Goal: Information Seeking & Learning: Learn about a topic

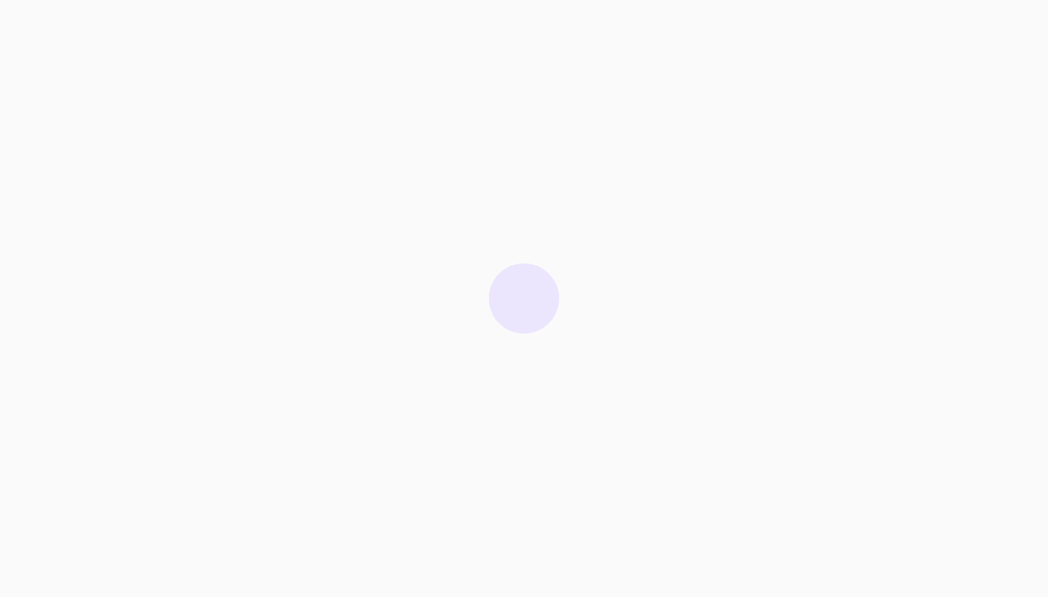
click at [644, 191] on div at bounding box center [524, 298] width 1048 height 597
click at [628, 202] on div at bounding box center [524, 298] width 1048 height 597
click at [964, 559] on icon "Close" at bounding box center [964, 565] width 0 height 12
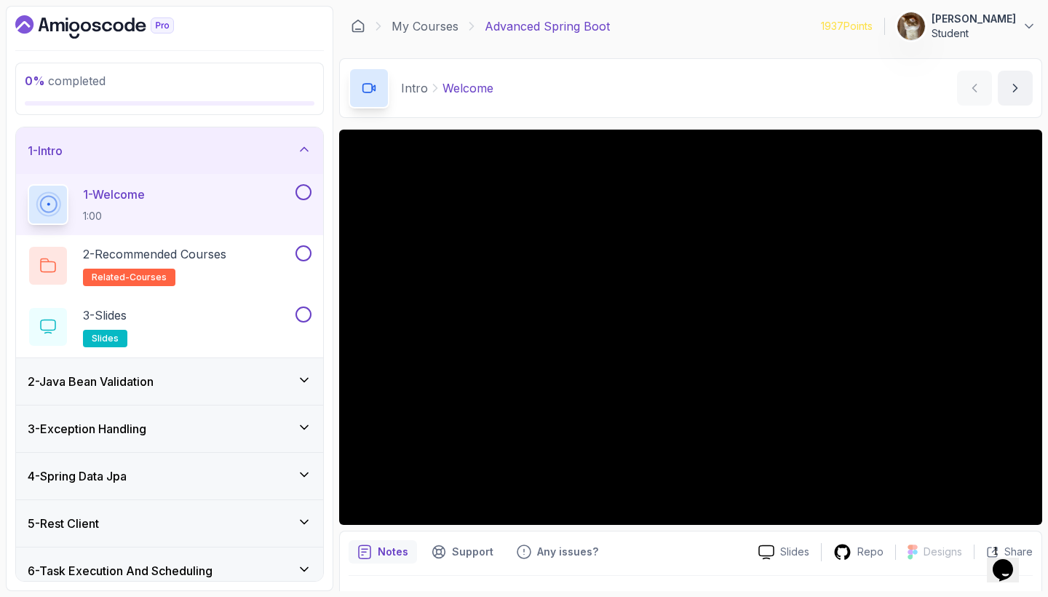
click at [307, 147] on icon at bounding box center [304, 149] width 15 height 15
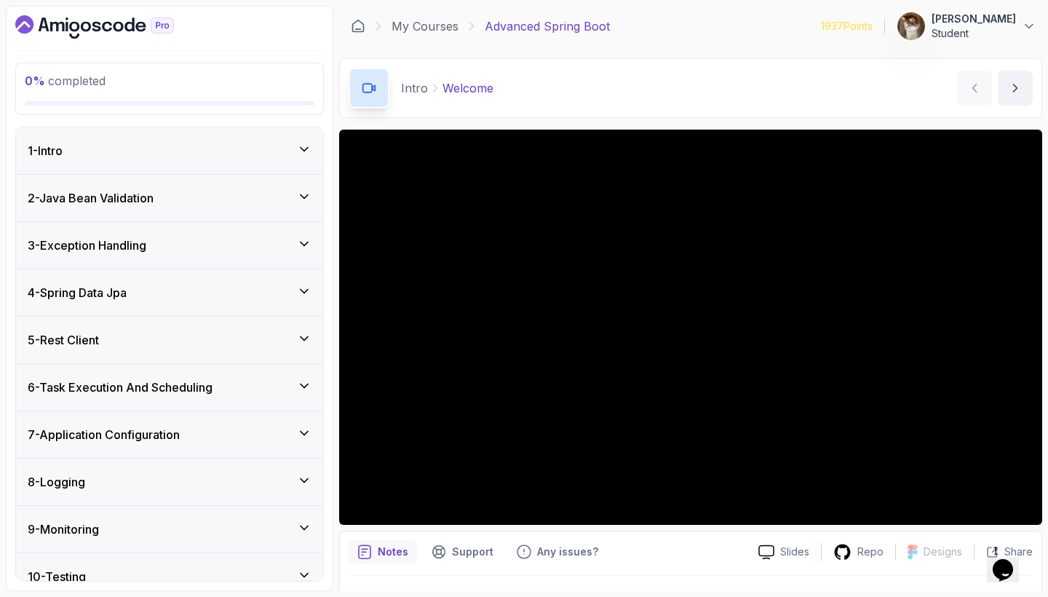
click at [301, 336] on icon at bounding box center [304, 338] width 15 height 15
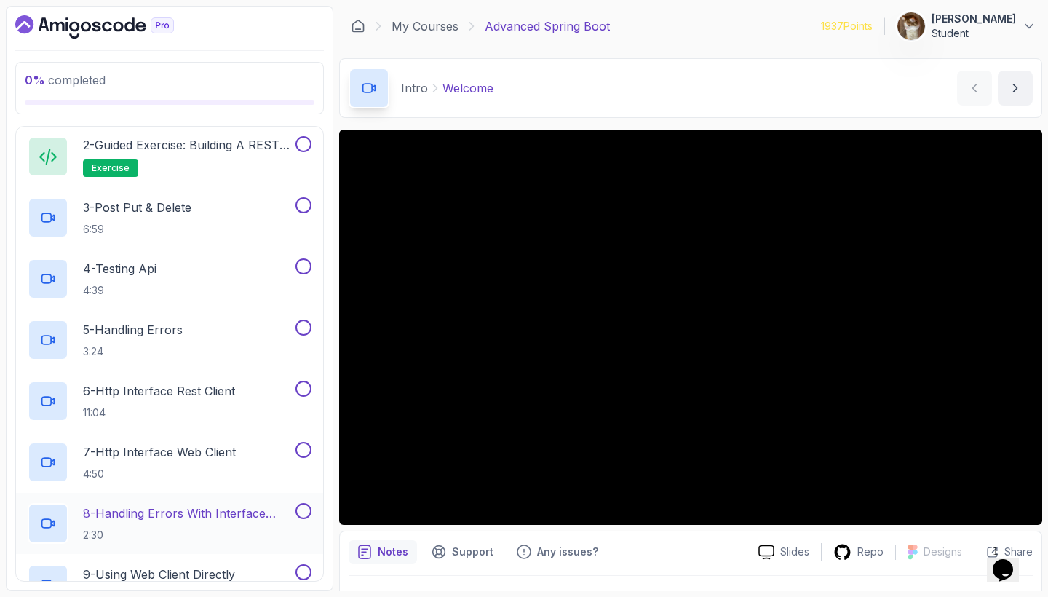
scroll to position [278, 0]
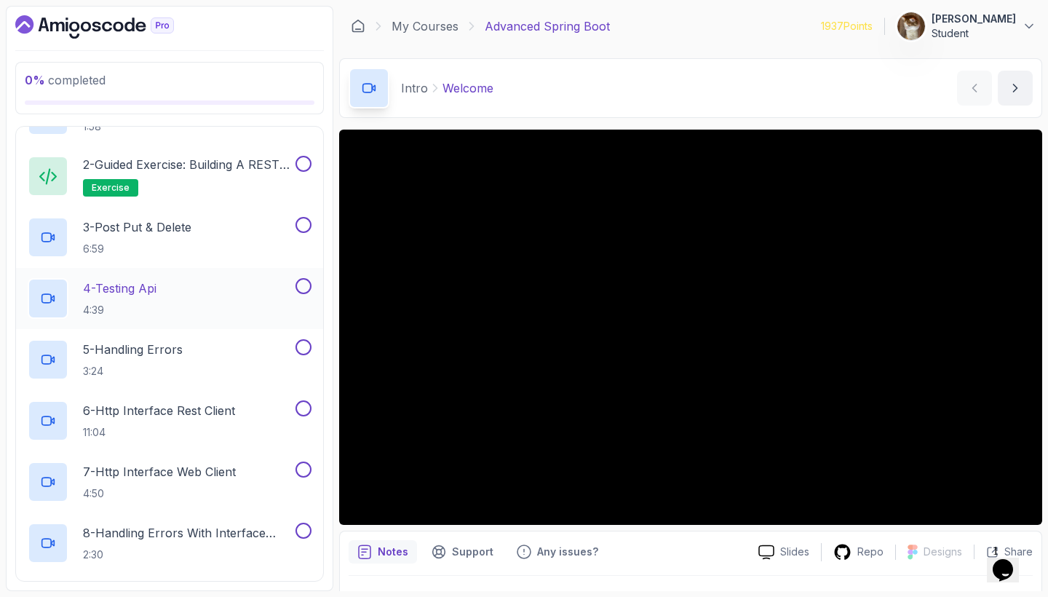
click at [165, 286] on div "4 - Testing Api 4:39" at bounding box center [160, 298] width 265 height 41
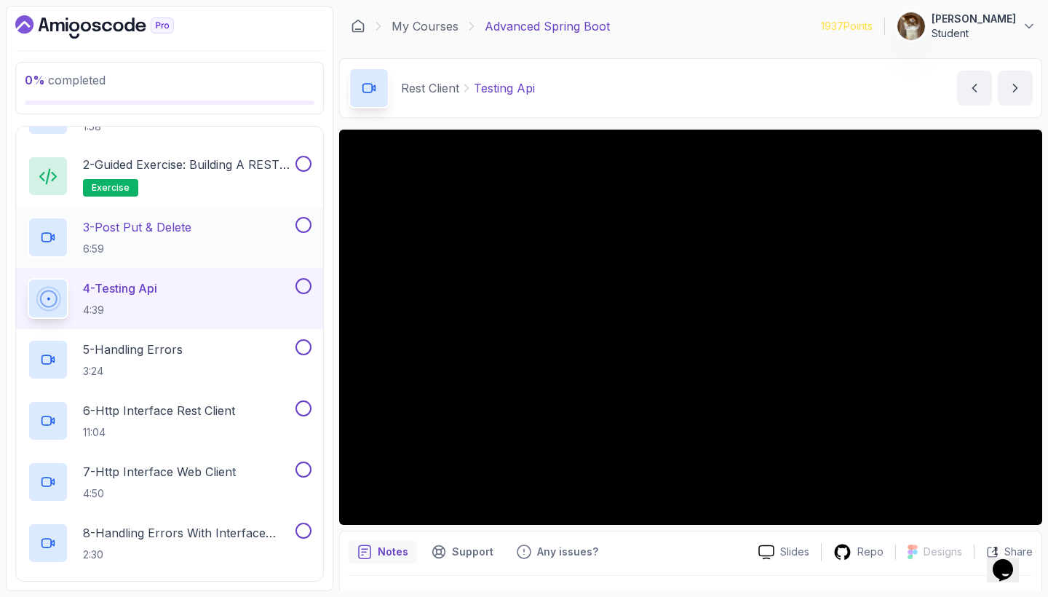
click at [154, 223] on p "3 - Post Put & Delete" at bounding box center [137, 226] width 108 height 17
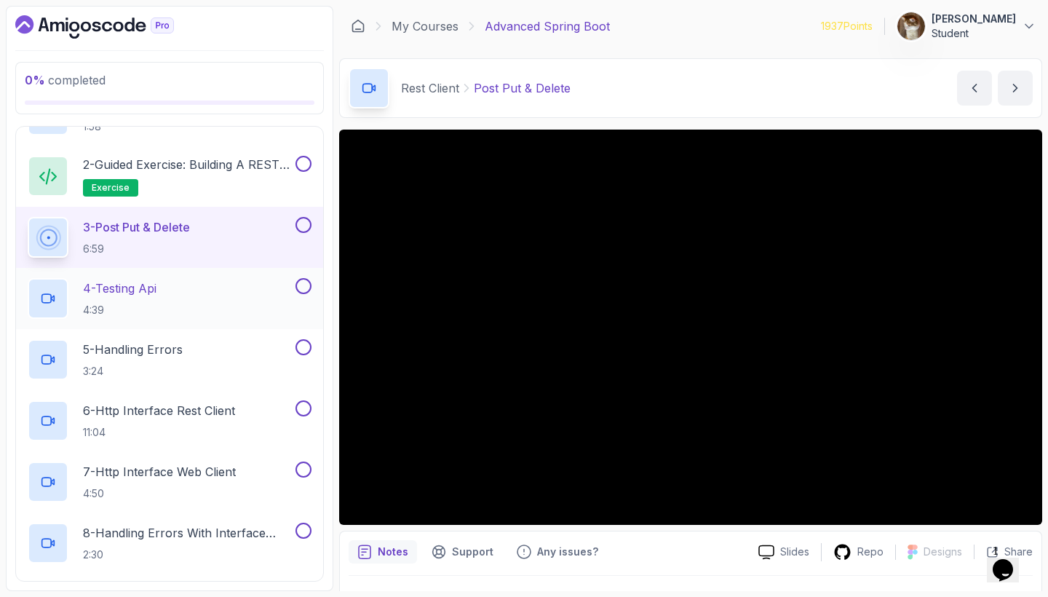
click at [135, 283] on p "4 - Testing Api" at bounding box center [120, 288] width 74 height 17
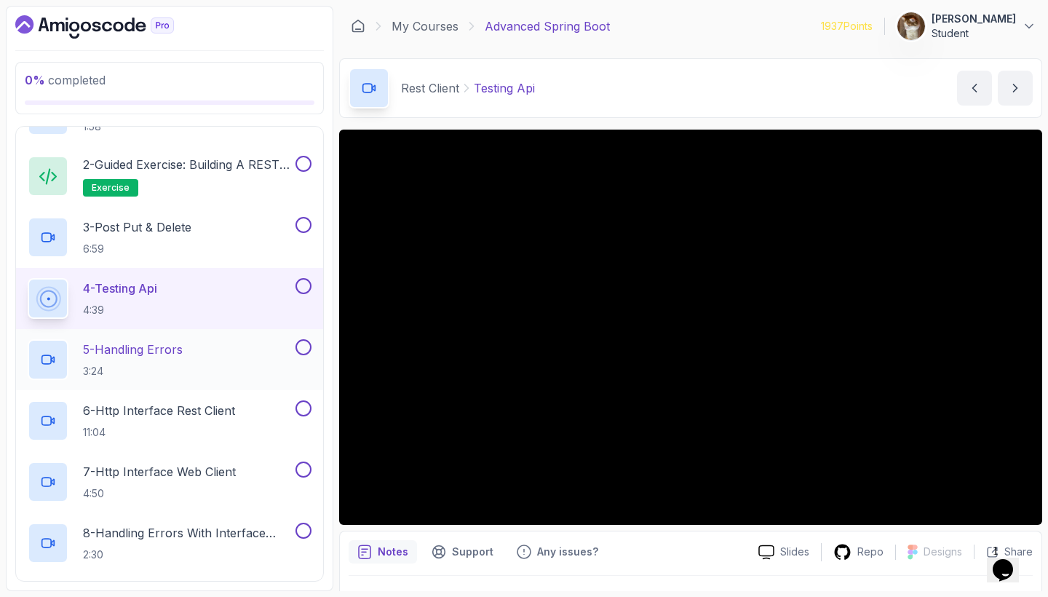
click at [145, 350] on p "5 - Handling Errors" at bounding box center [133, 349] width 100 height 17
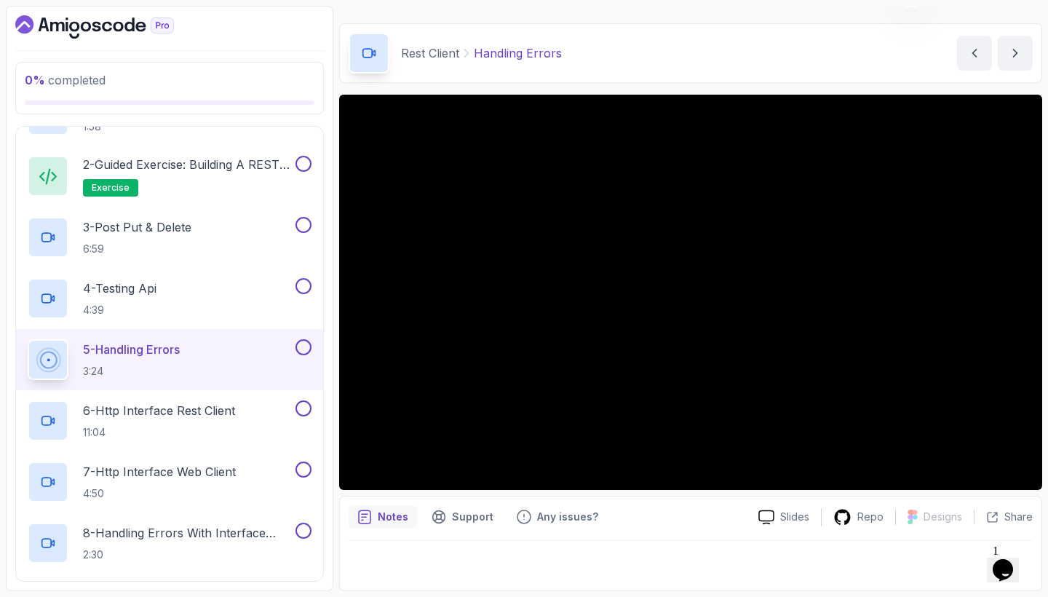
scroll to position [35, 0]
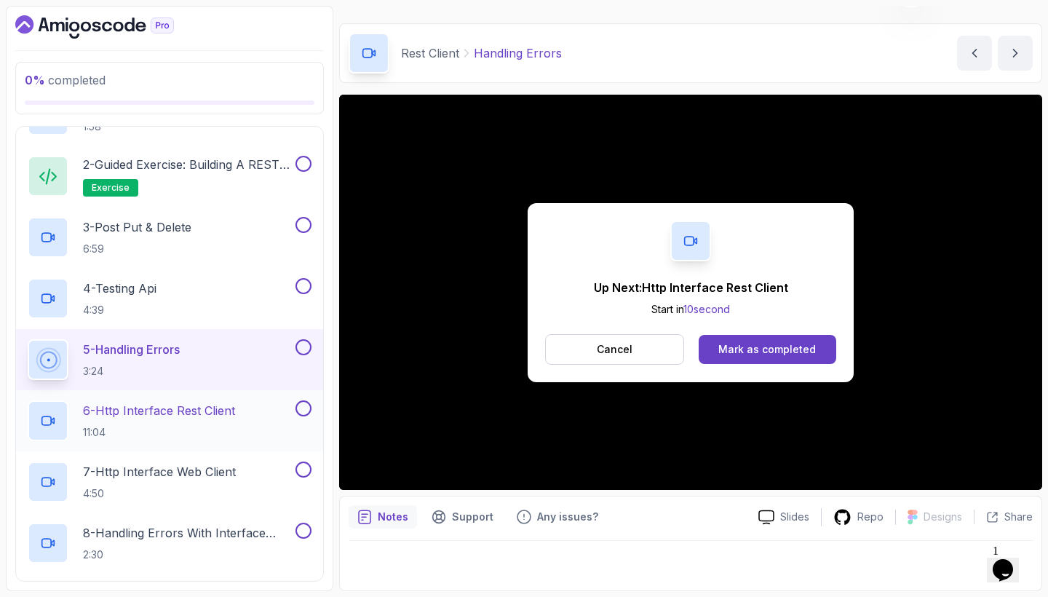
click at [166, 405] on p "6 - Http Interface Rest Client" at bounding box center [159, 410] width 152 height 17
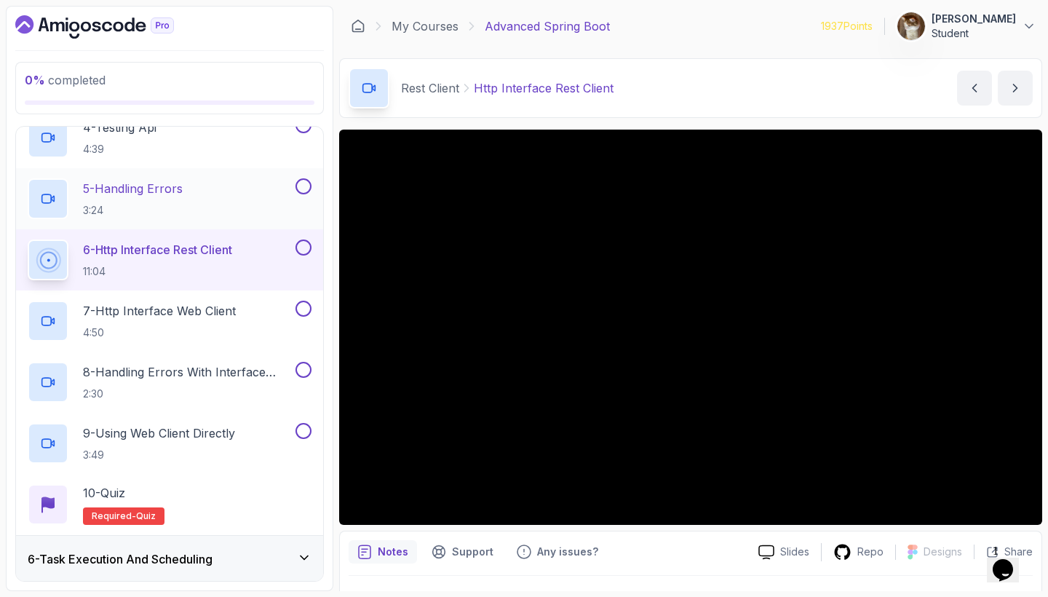
scroll to position [440, 0]
click at [210, 302] on p "7 - Http Interface Web Client" at bounding box center [159, 309] width 153 height 17
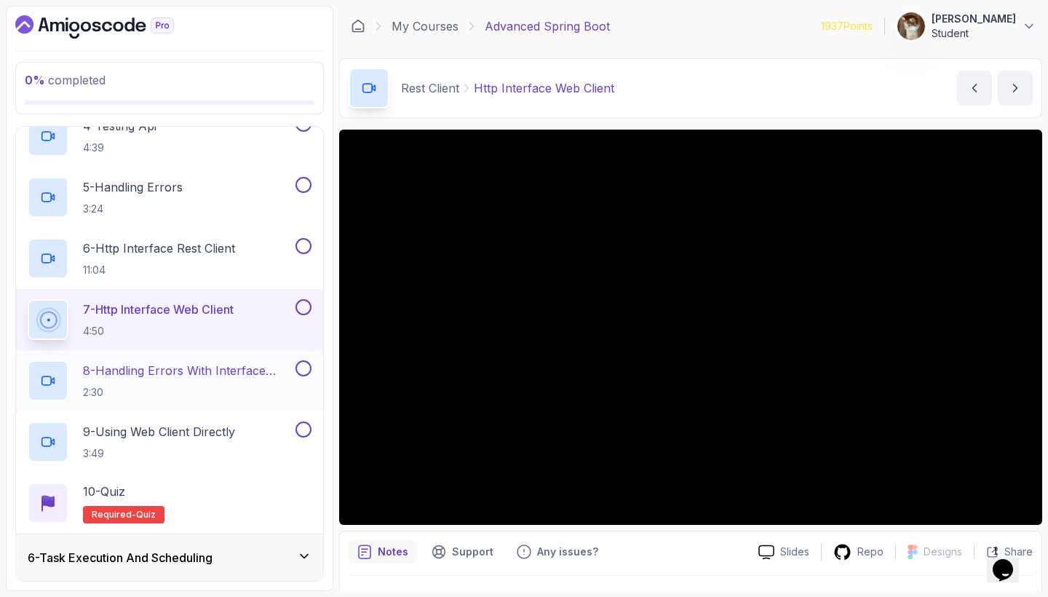
click at [221, 366] on p "8 - Handling Errors With Interface Web Client" at bounding box center [188, 370] width 210 height 17
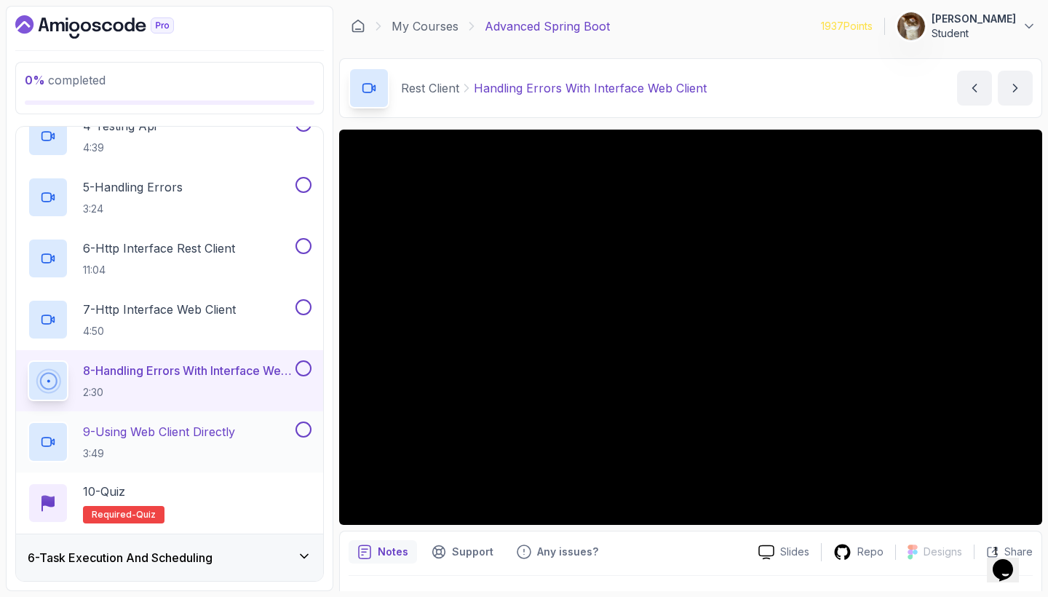
click at [242, 433] on div "9 - Using Web Client Directly 3:49" at bounding box center [160, 441] width 265 height 41
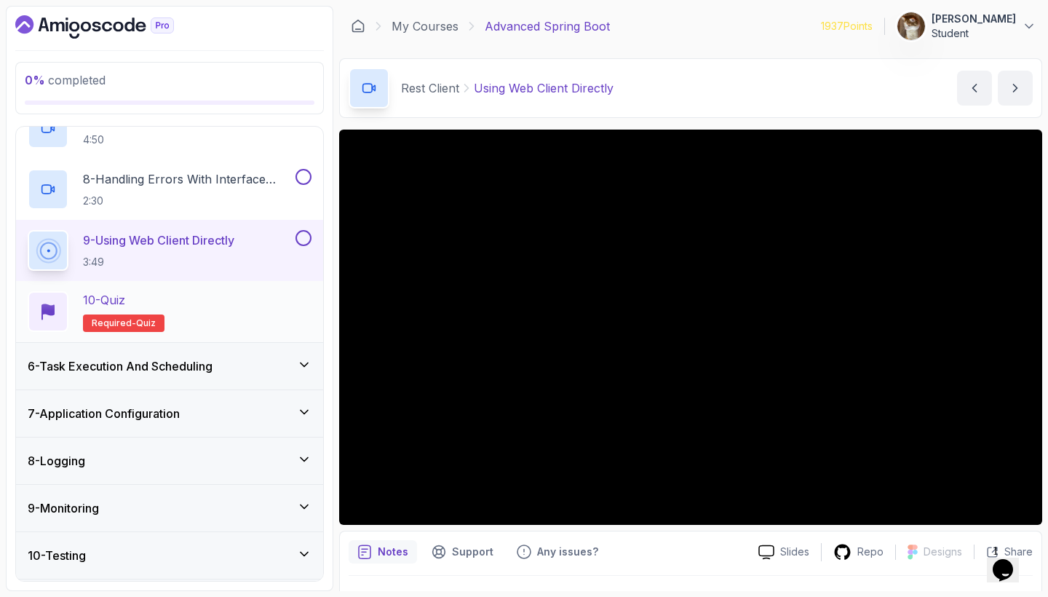
scroll to position [642, 0]
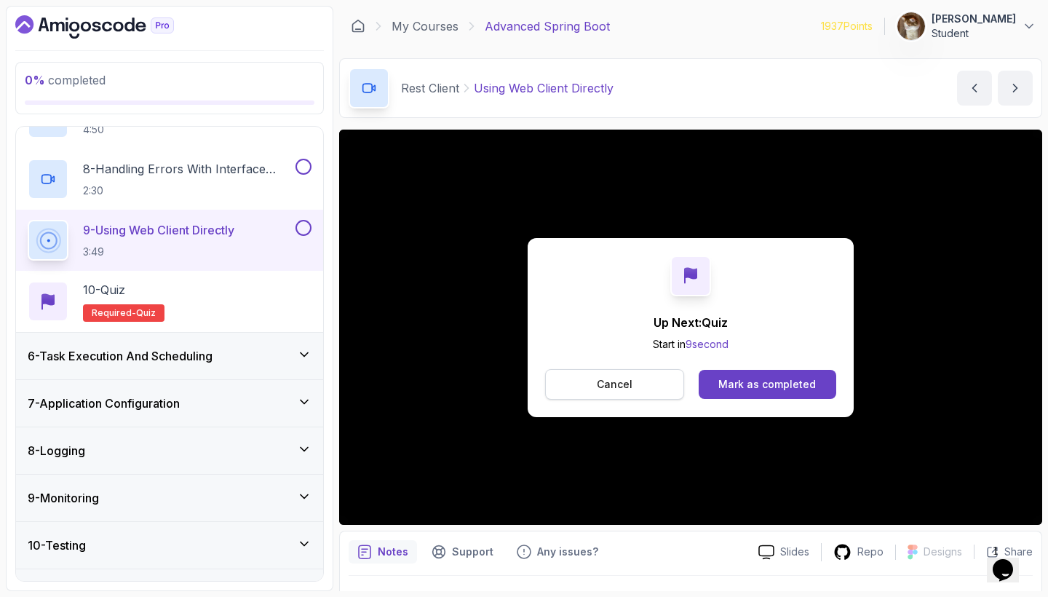
click at [596, 380] on button "Cancel" at bounding box center [614, 384] width 139 height 31
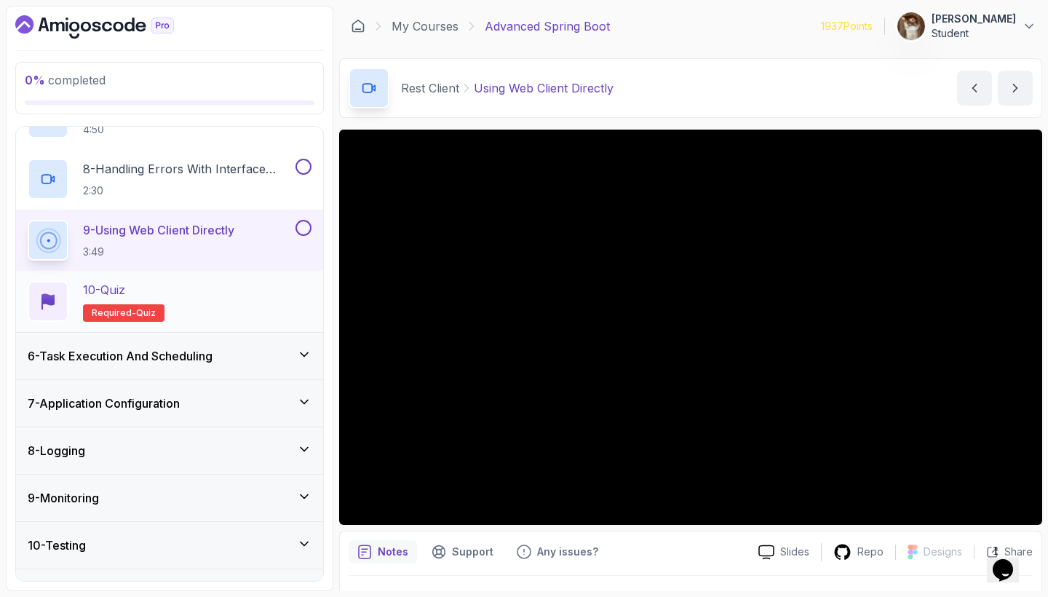
click at [249, 298] on div "10 - Quiz Required- quiz" at bounding box center [170, 301] width 284 height 41
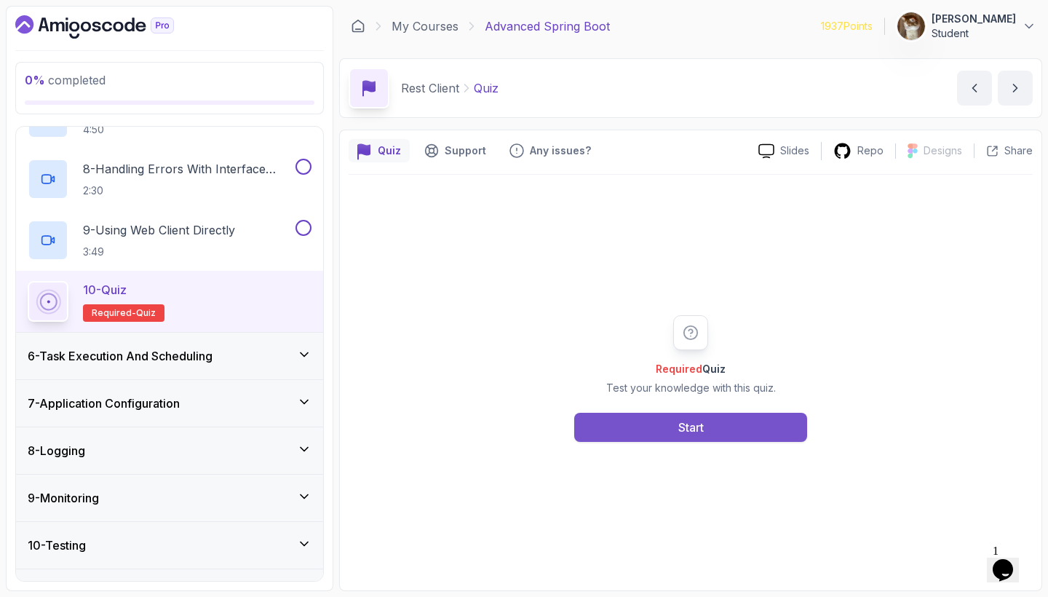
click at [626, 427] on button "Start" at bounding box center [690, 427] width 233 height 29
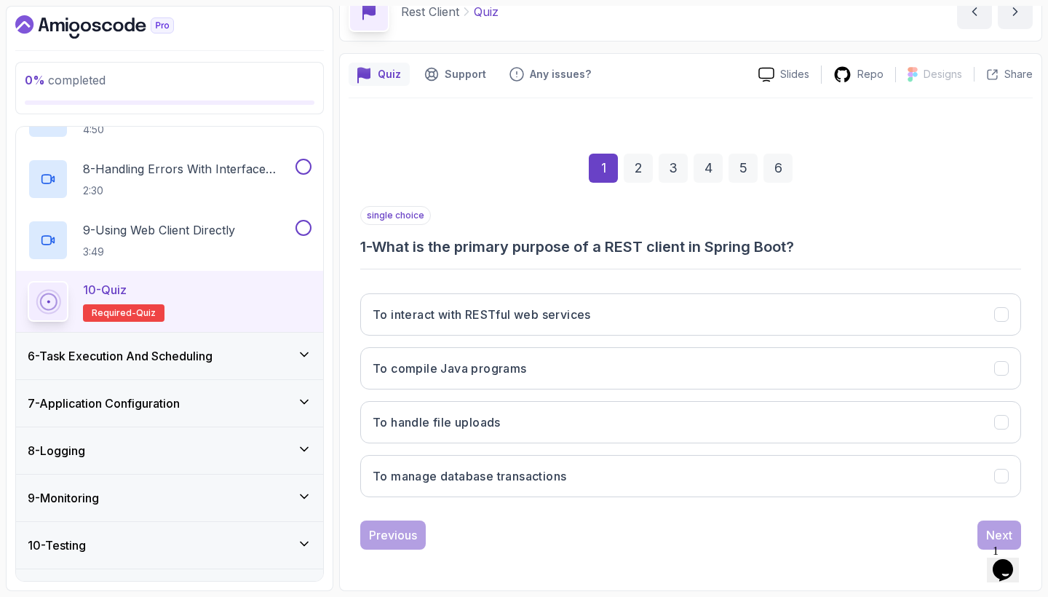
scroll to position [76, 0]
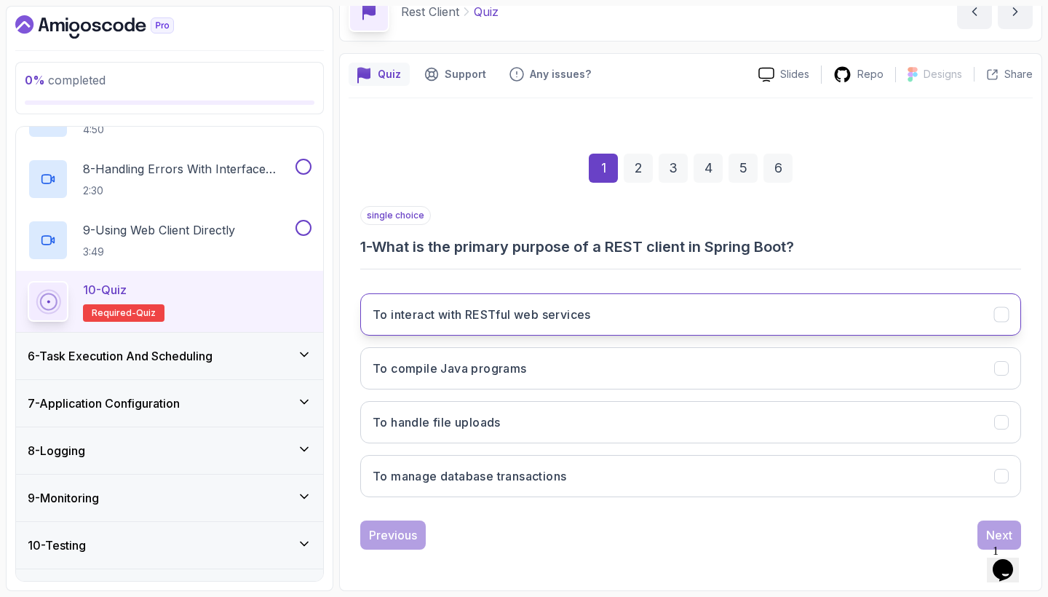
click at [641, 323] on button "To interact with RESTful web services" at bounding box center [690, 314] width 661 height 42
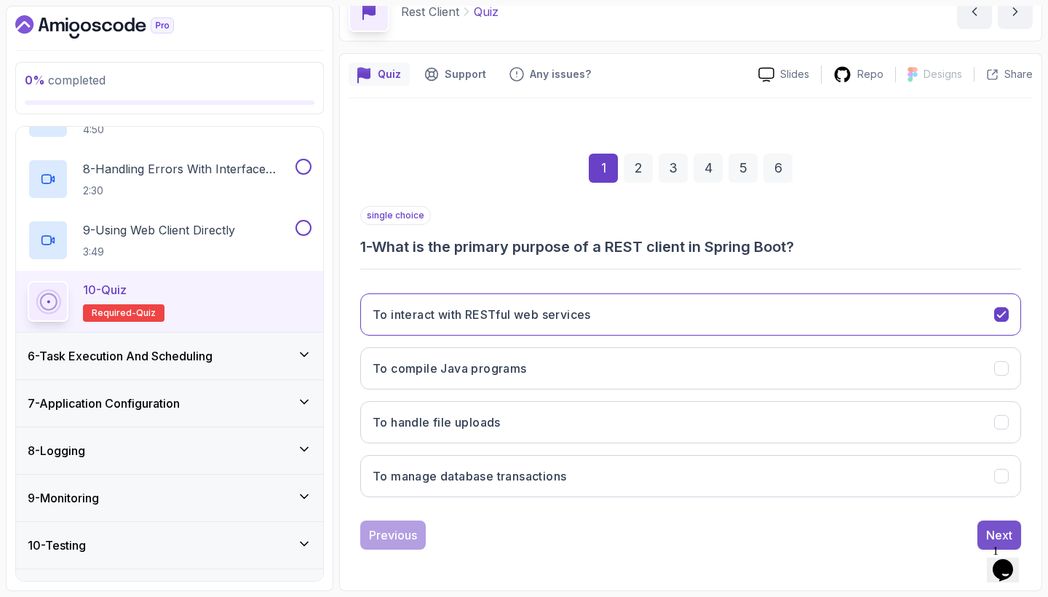
click at [988, 525] on button "Next" at bounding box center [1000, 534] width 44 height 29
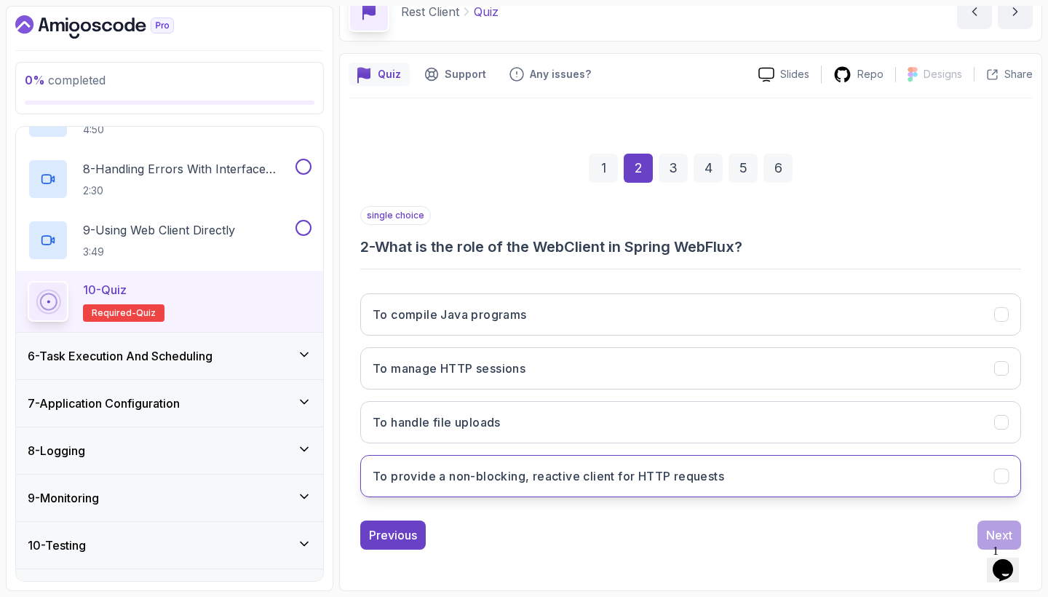
click at [811, 474] on button "To provide a non-blocking, reactive client for HTTP requests" at bounding box center [690, 476] width 661 height 42
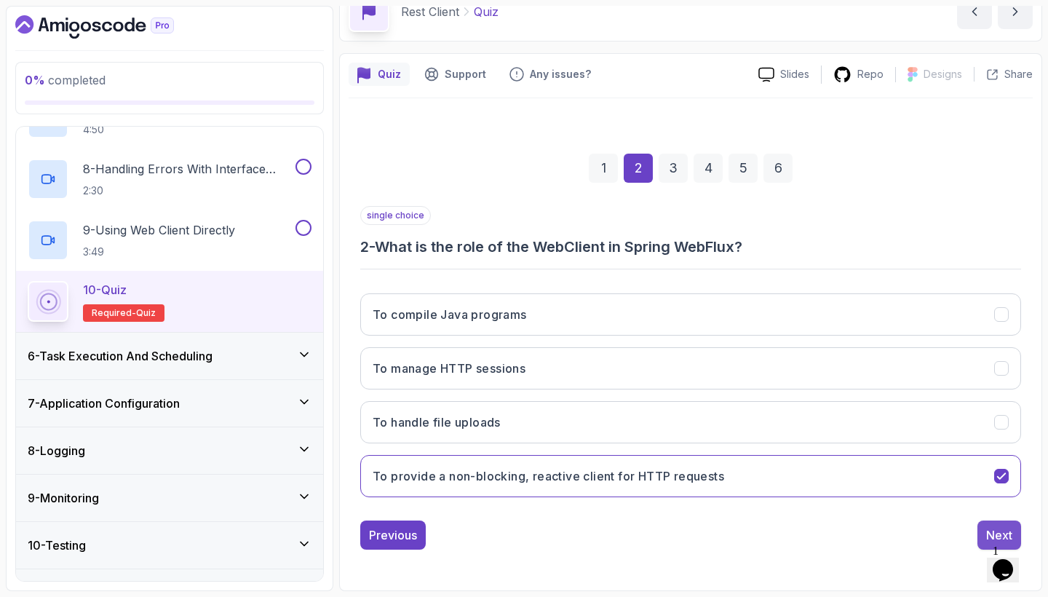
click at [983, 528] on button "Next" at bounding box center [1000, 534] width 44 height 29
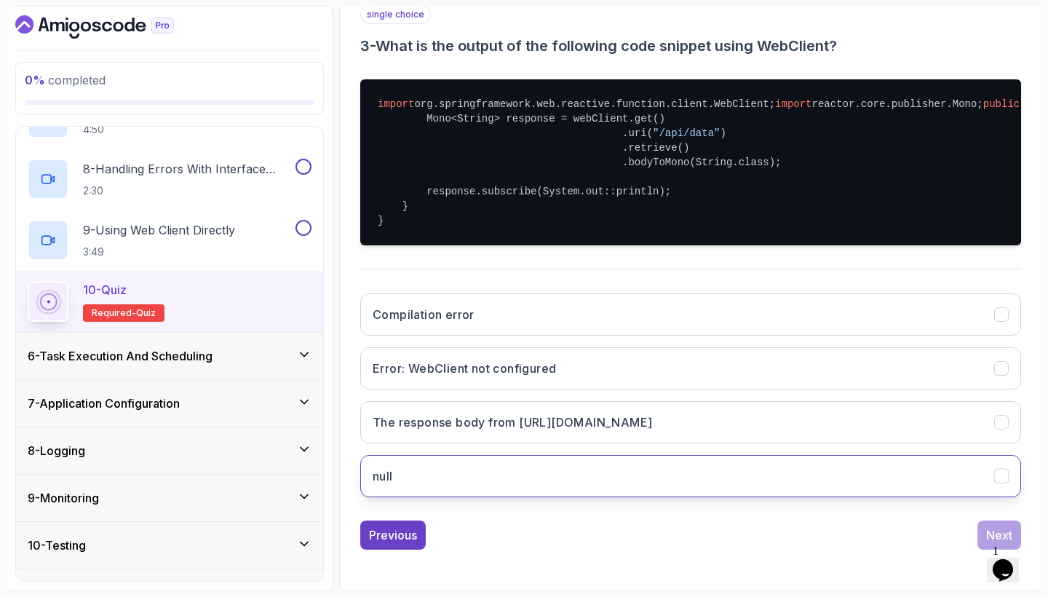
scroll to position [0, 0]
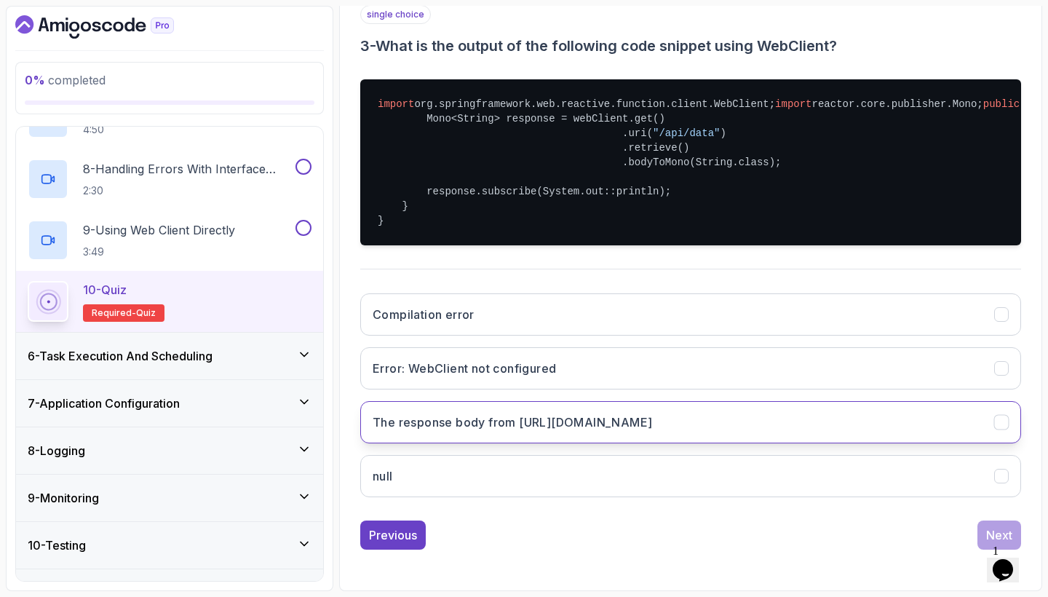
click at [953, 440] on button "The response body from http://example.com/api/data" at bounding box center [690, 422] width 661 height 42
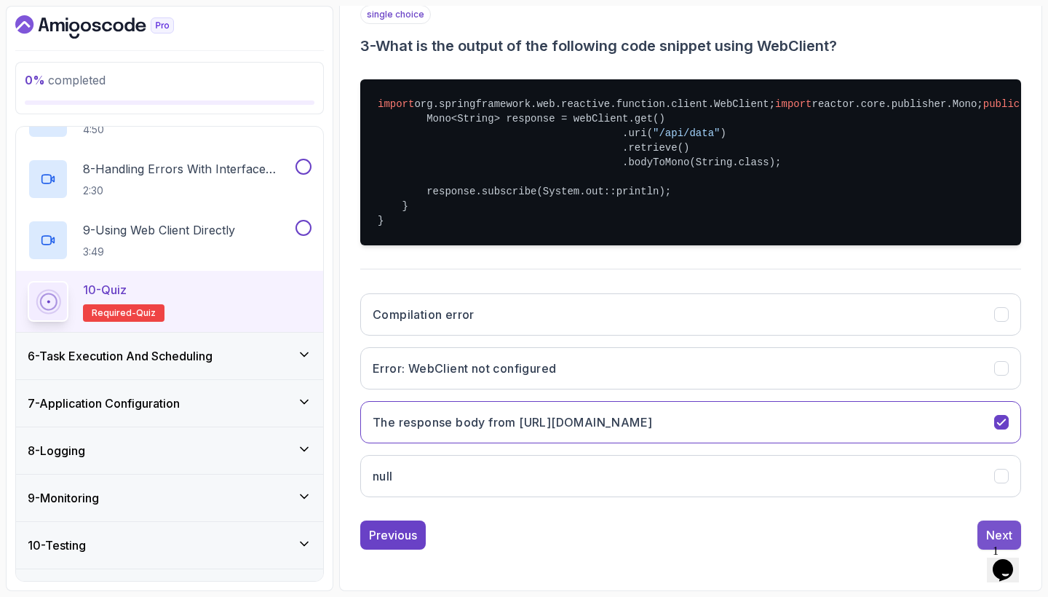
click at [994, 528] on div "Next" at bounding box center [999, 534] width 26 height 17
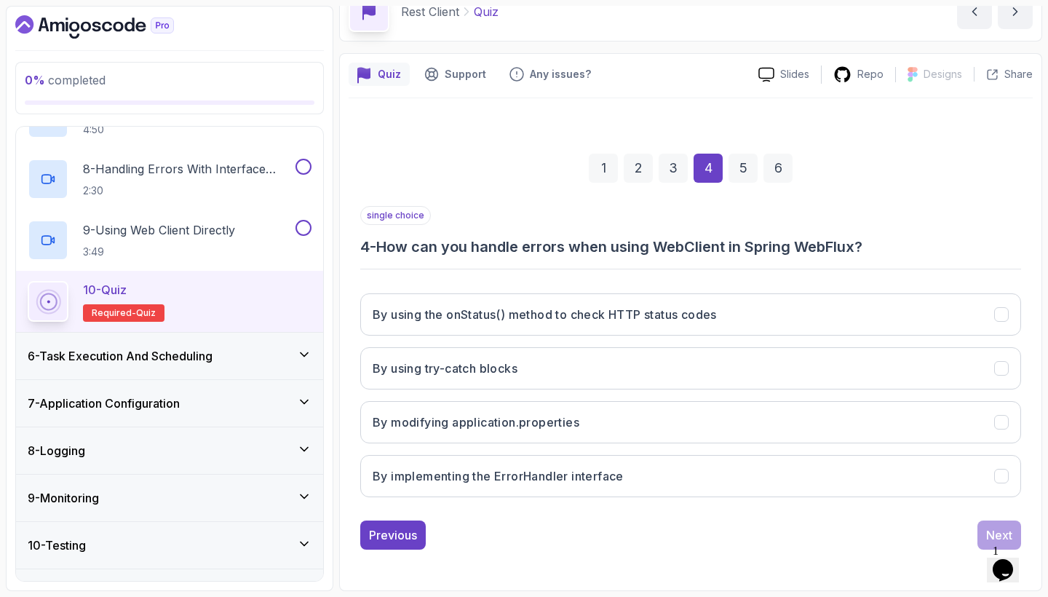
scroll to position [76, 0]
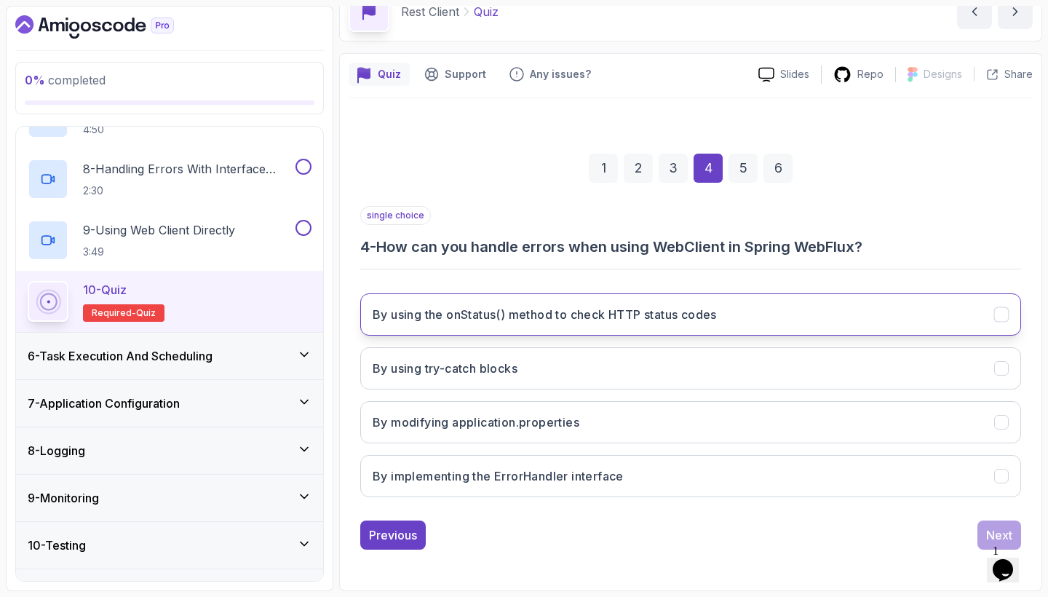
click at [747, 310] on button "By using the onStatus() method to check HTTP status codes" at bounding box center [690, 314] width 661 height 42
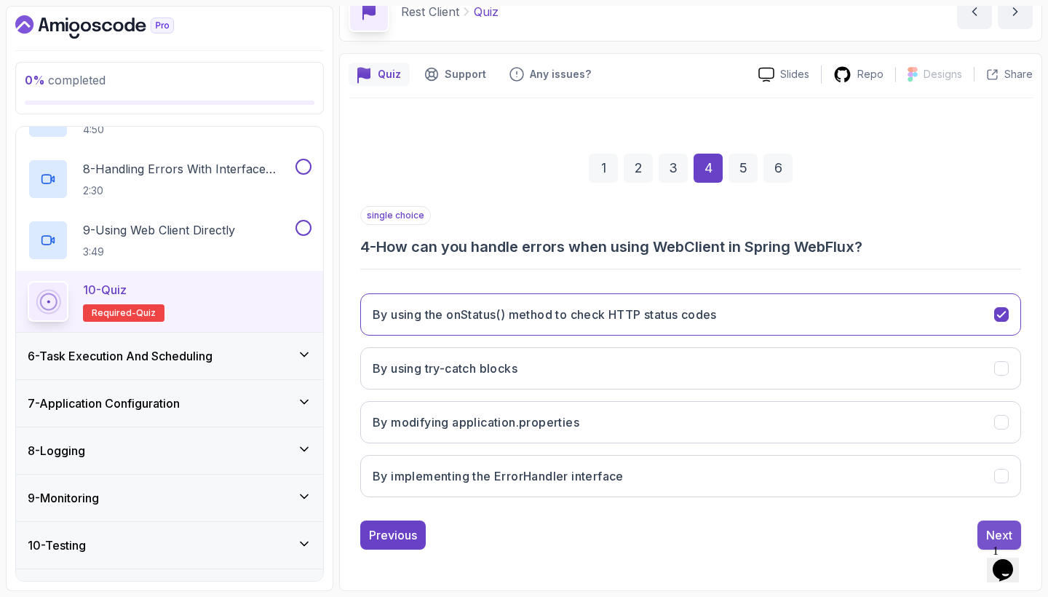
click at [986, 526] on button "Next" at bounding box center [1000, 534] width 44 height 29
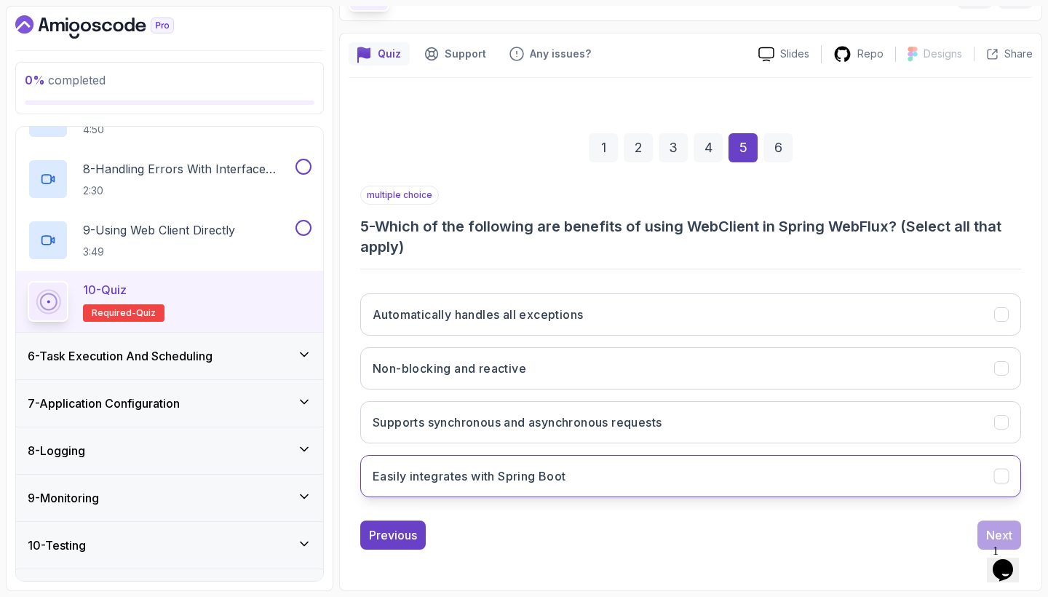
scroll to position [97, 0]
click at [891, 461] on button "Easily integrates with Spring Boot" at bounding box center [690, 476] width 661 height 42
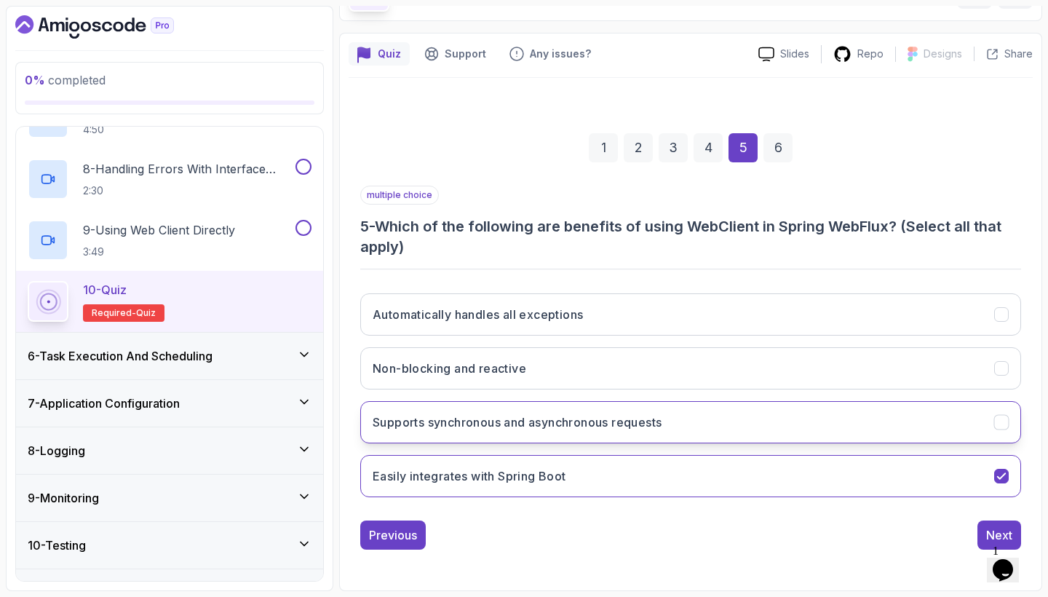
click at [892, 420] on button "Supports synchronous and asynchronous requests" at bounding box center [690, 422] width 661 height 42
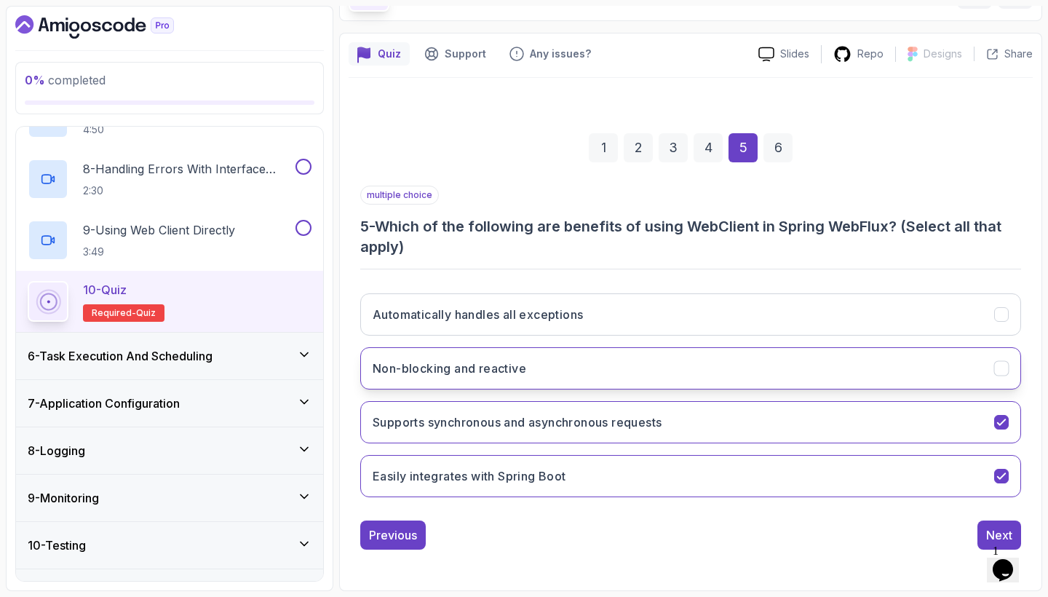
click at [967, 380] on button "Non-blocking and reactive" at bounding box center [690, 368] width 661 height 42
click at [989, 527] on div "Next" at bounding box center [999, 534] width 26 height 17
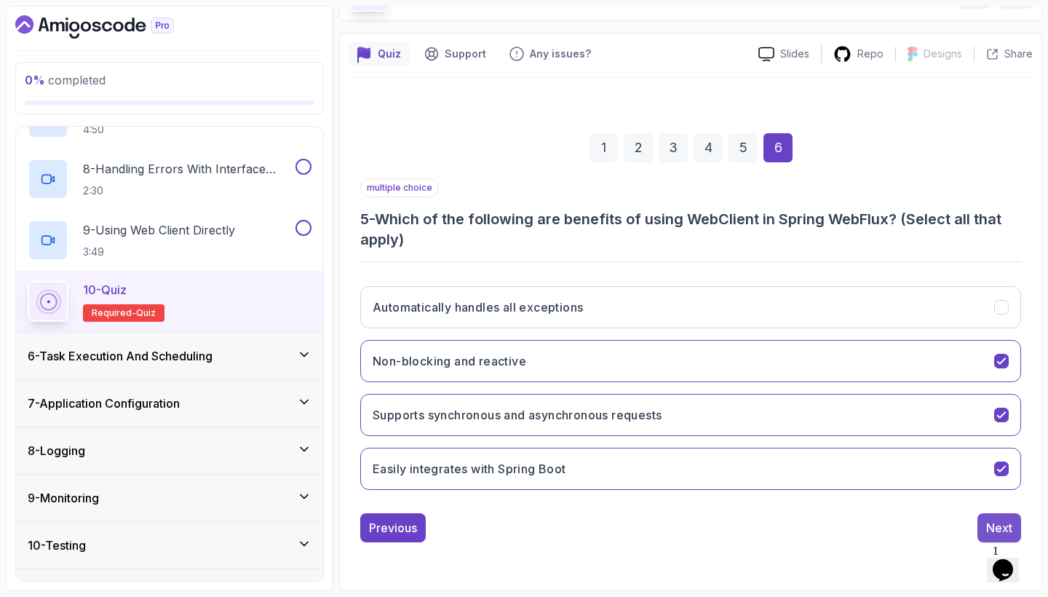
scroll to position [76, 0]
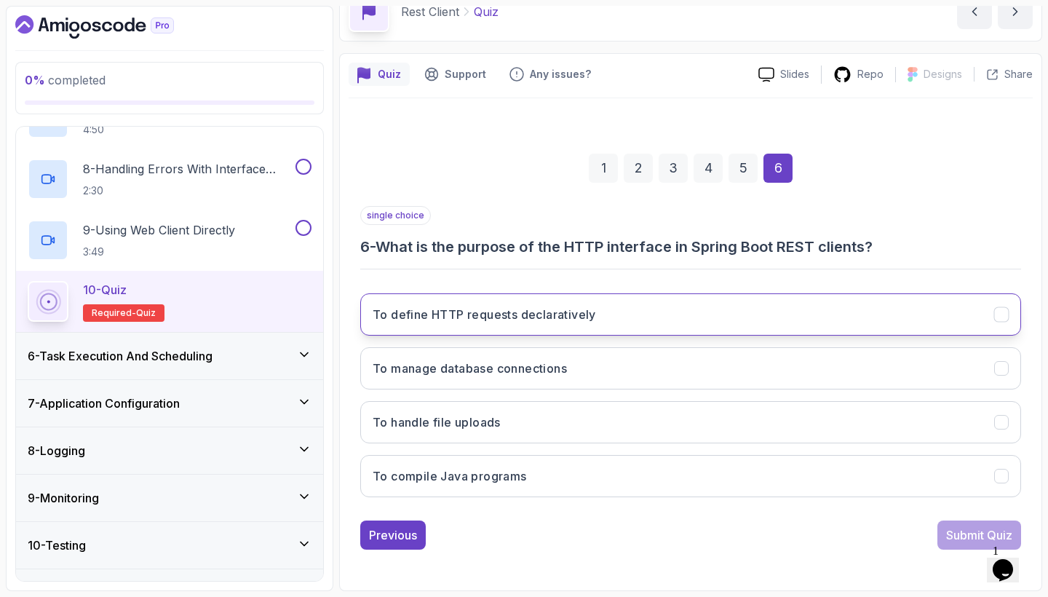
click at [855, 314] on button "To define HTTP requests declaratively" at bounding box center [690, 314] width 661 height 42
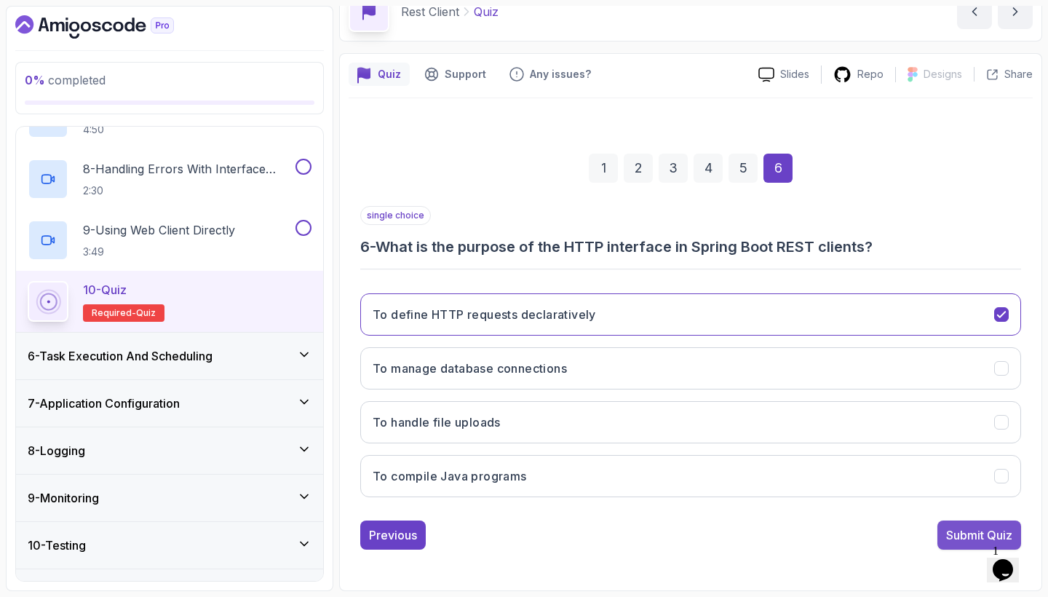
click at [957, 533] on div "Submit Quiz" at bounding box center [979, 534] width 66 height 17
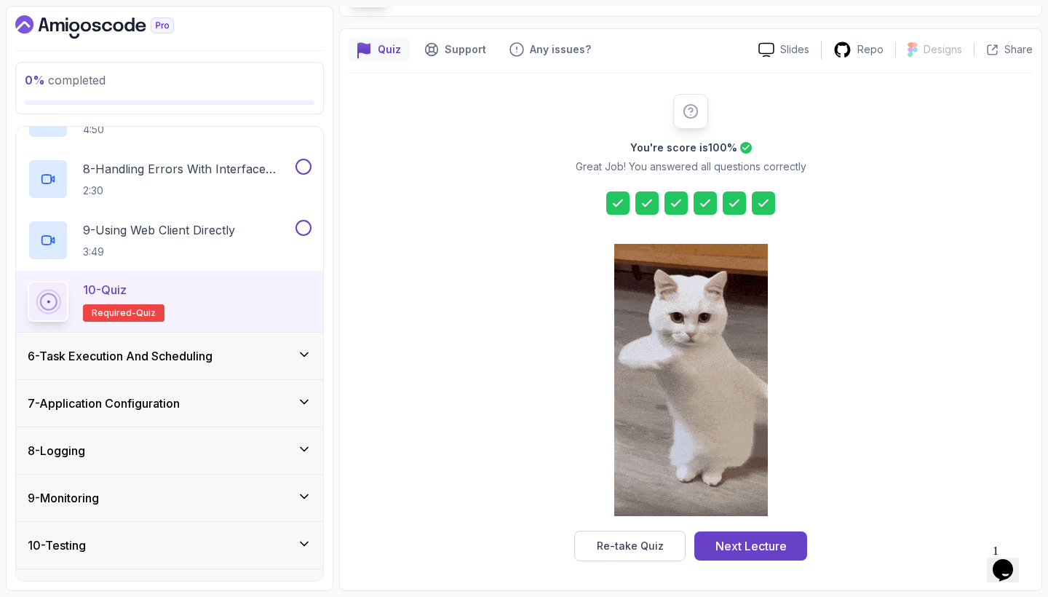
scroll to position [101, 0]
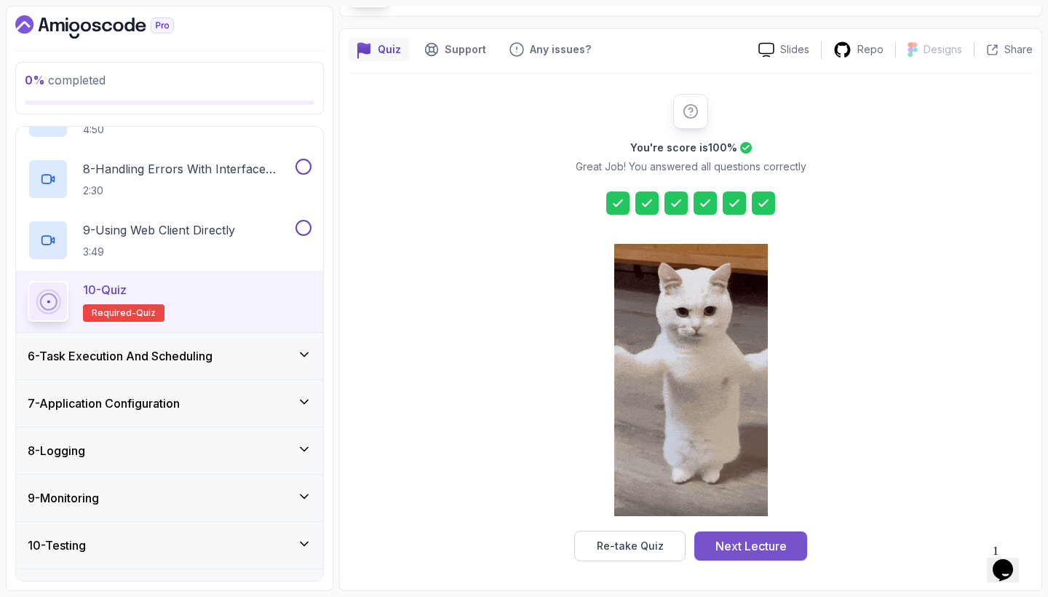
click at [787, 542] on button "Next Lecture" at bounding box center [750, 545] width 113 height 29
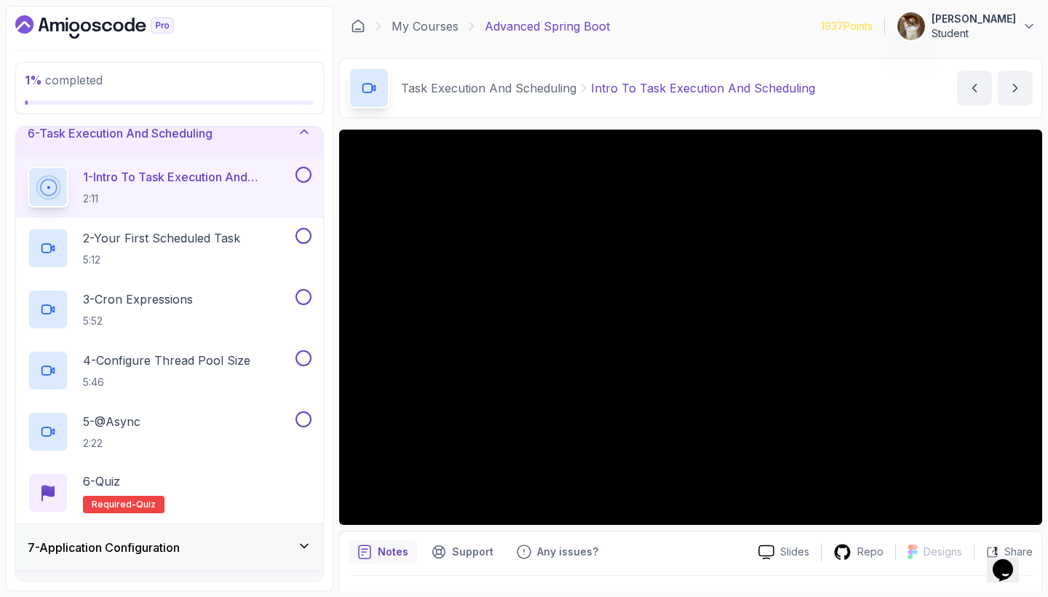
scroll to position [256, 0]
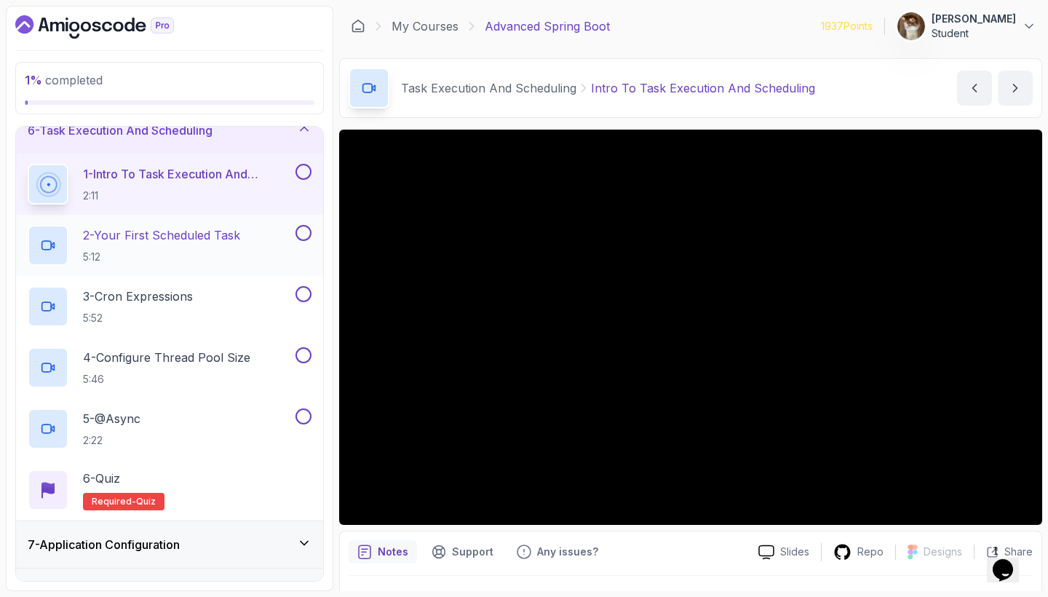
click at [205, 242] on p "2 - Your First Scheduled Task" at bounding box center [161, 234] width 157 height 17
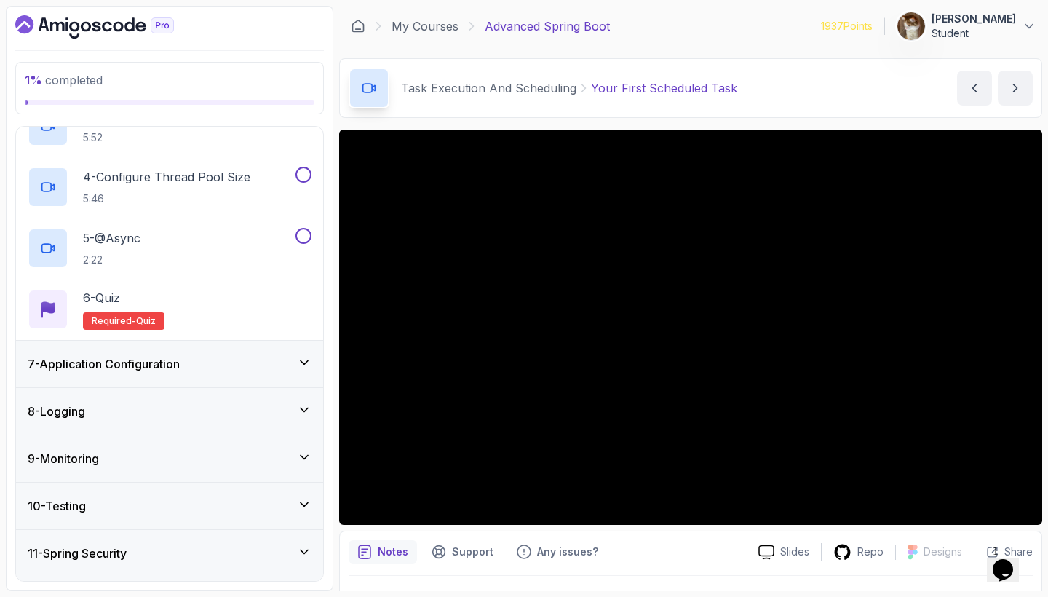
click at [268, 365] on div "7 - Application Configuration" at bounding box center [170, 363] width 284 height 17
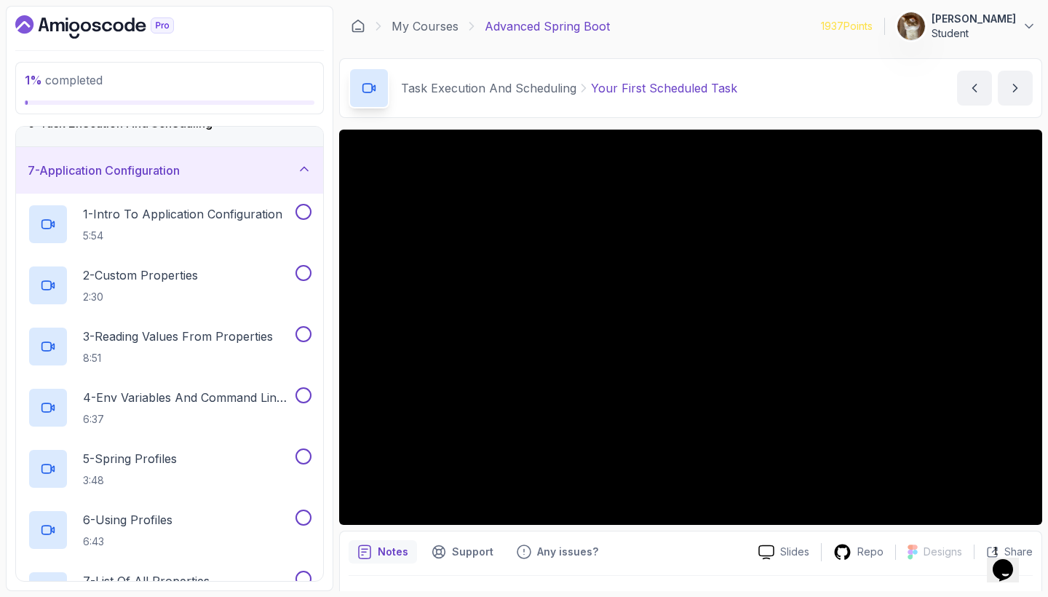
click at [276, 179] on div "7 - Application Configuration" at bounding box center [170, 170] width 284 height 17
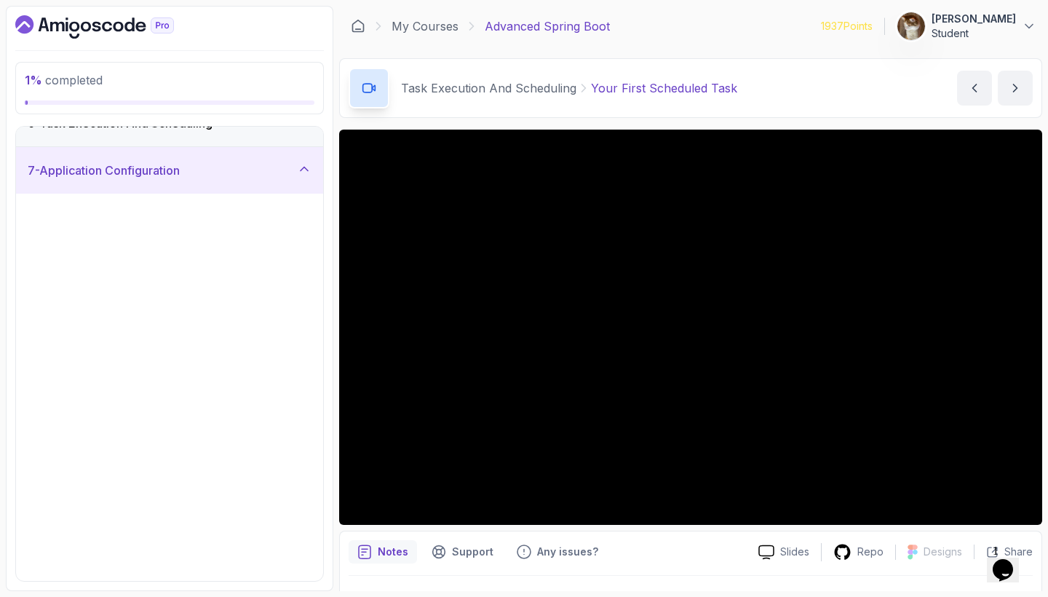
scroll to position [161, 0]
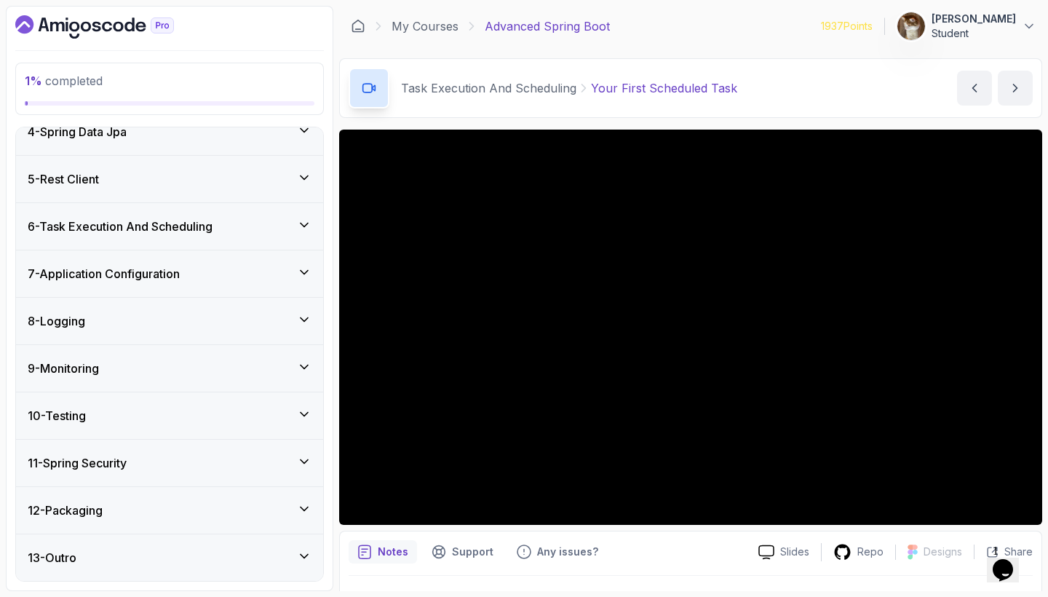
click at [255, 325] on div "8 - Logging" at bounding box center [170, 320] width 284 height 17
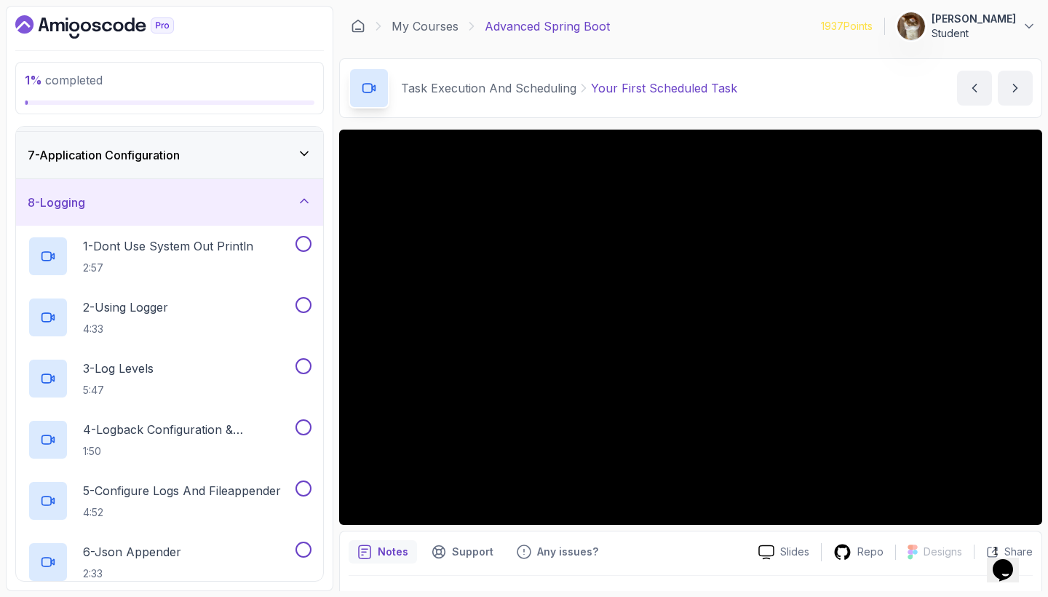
click at [272, 210] on div "8 - Logging" at bounding box center [170, 202] width 284 height 17
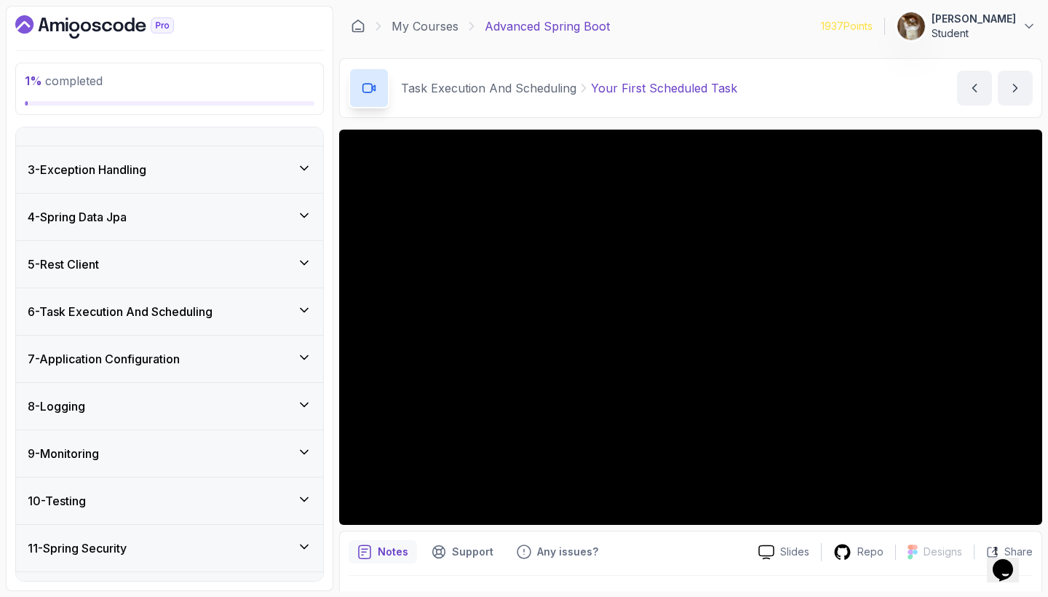
scroll to position [76, 0]
click at [274, 312] on div "6 - Task Execution And Scheduling" at bounding box center [170, 311] width 284 height 17
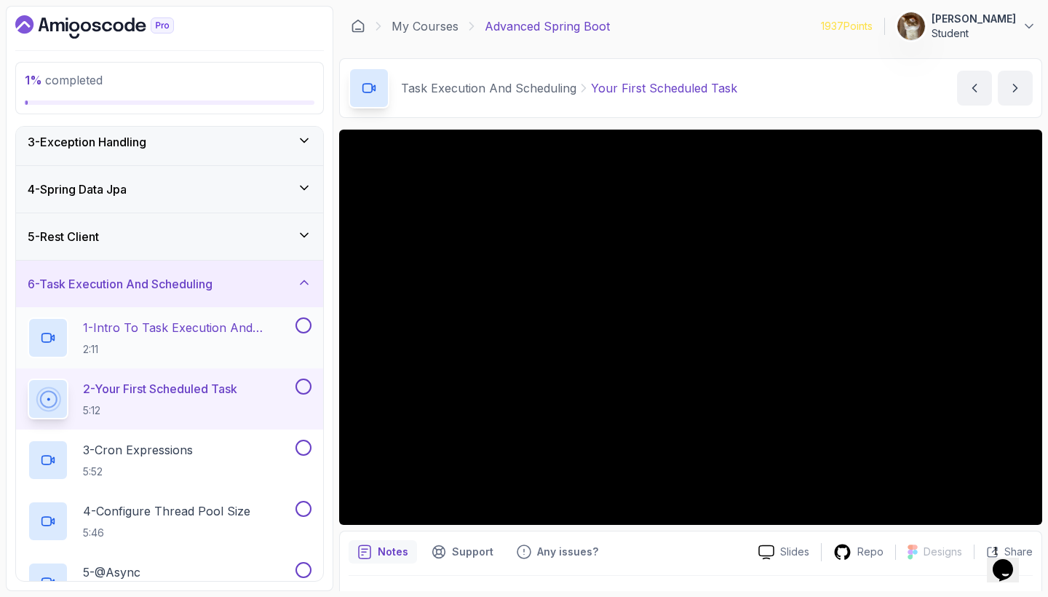
scroll to position [98, 0]
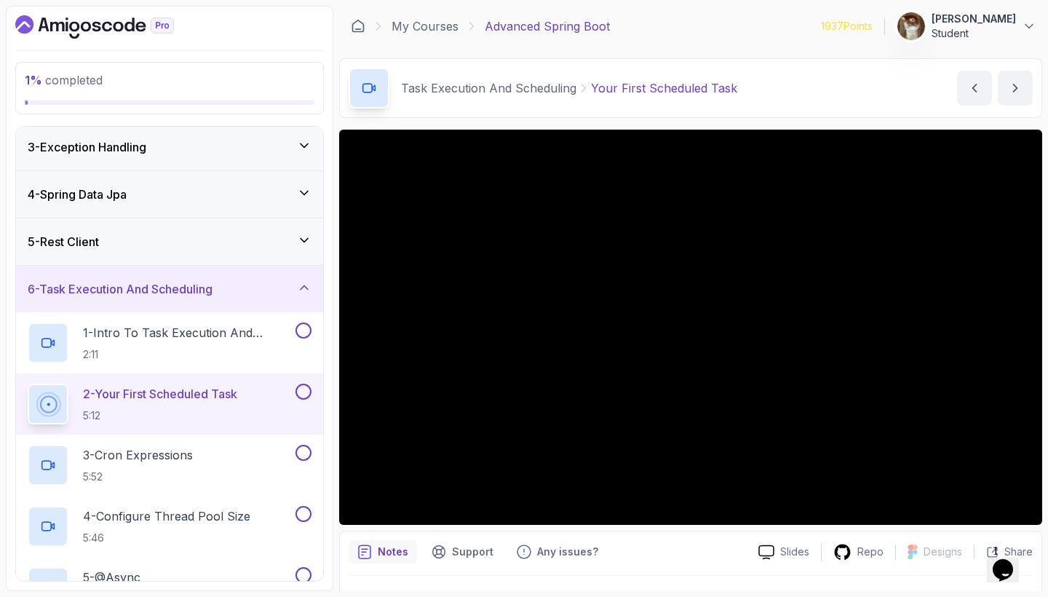
click at [289, 246] on div "5 - Rest Client" at bounding box center [170, 241] width 284 height 17
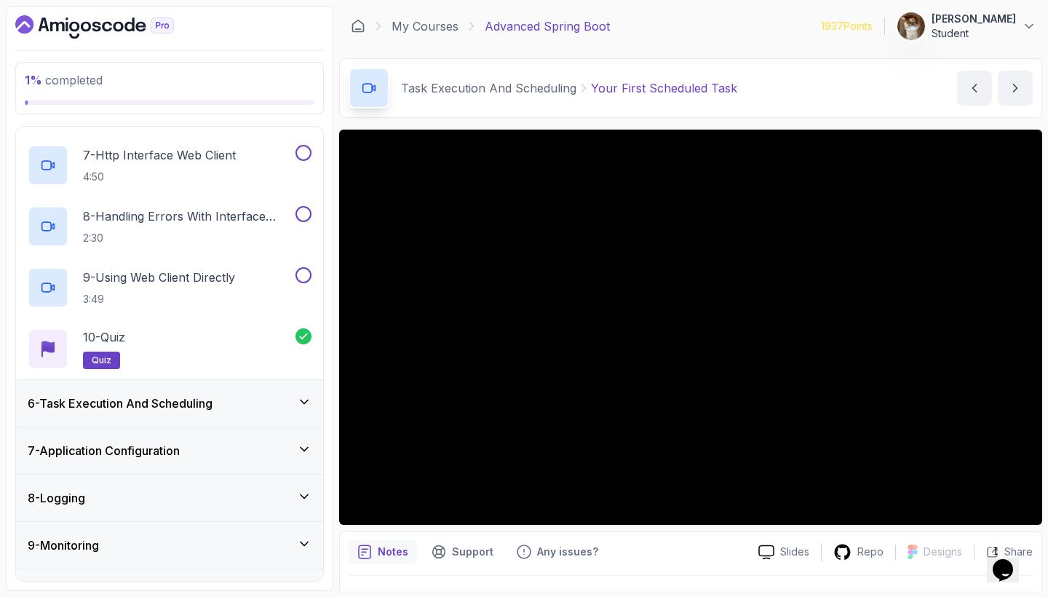
scroll to position [594, 0]
click at [307, 339] on icon at bounding box center [304, 337] width 12 height 12
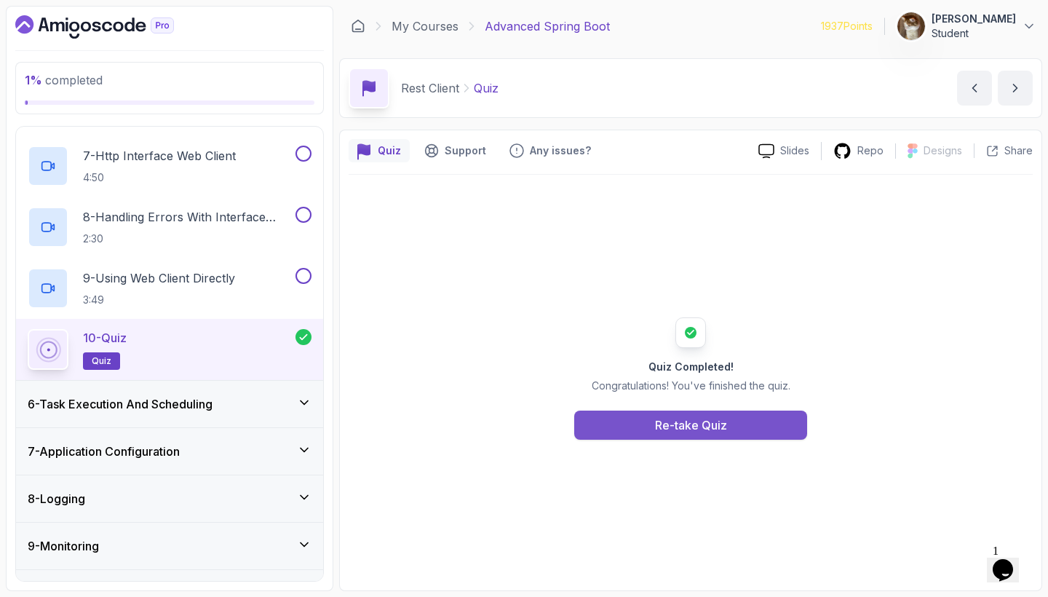
click at [584, 429] on button "Re-take Quiz" at bounding box center [690, 425] width 233 height 29
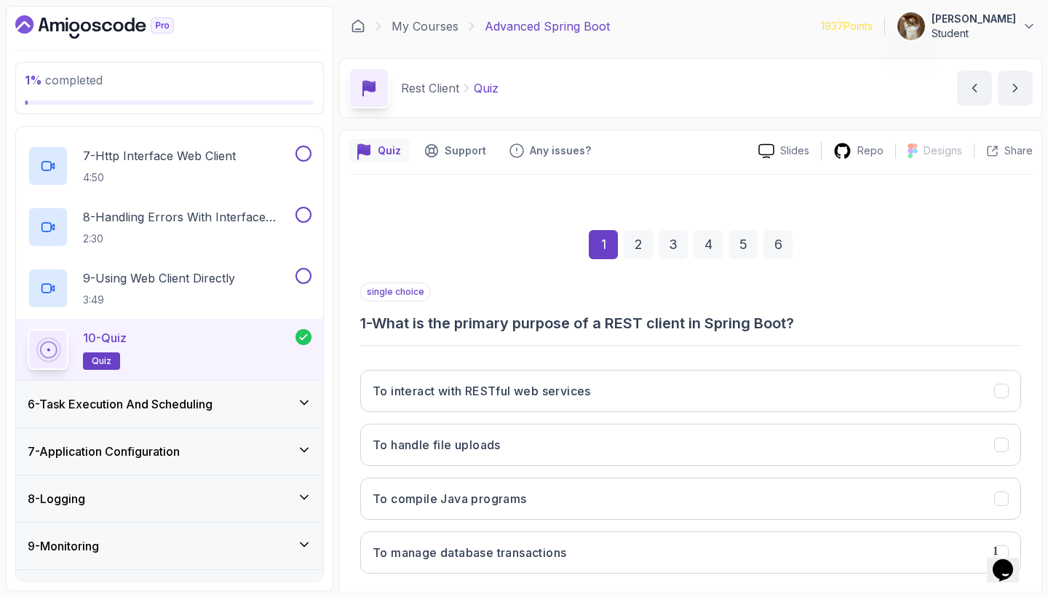
click at [247, 365] on div "10 - Quiz quiz" at bounding box center [162, 349] width 268 height 41
click at [250, 398] on div "6 - Task Execution And Scheduling" at bounding box center [170, 403] width 284 height 17
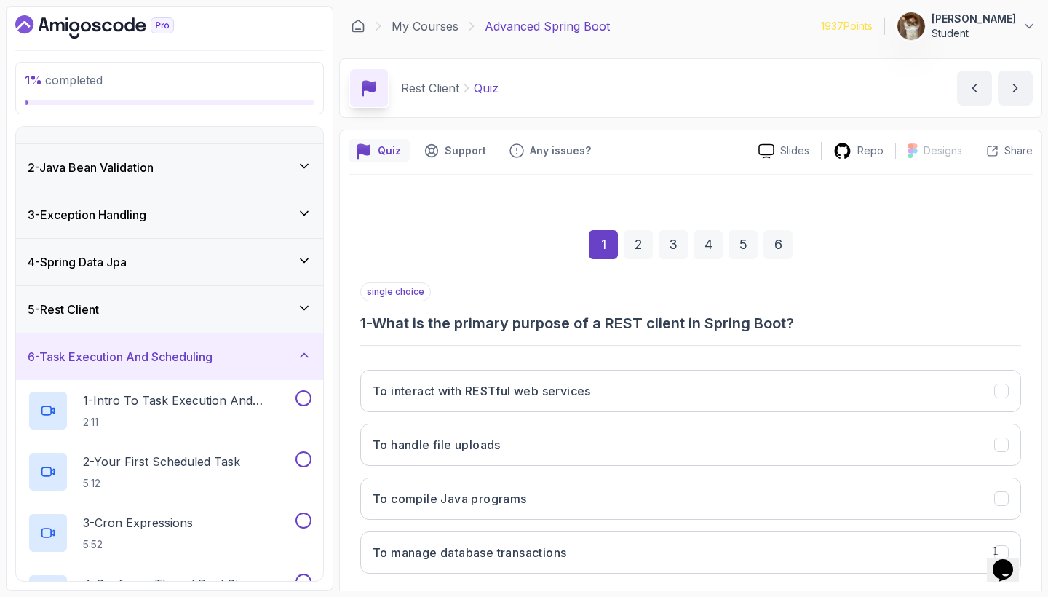
scroll to position [15, 0]
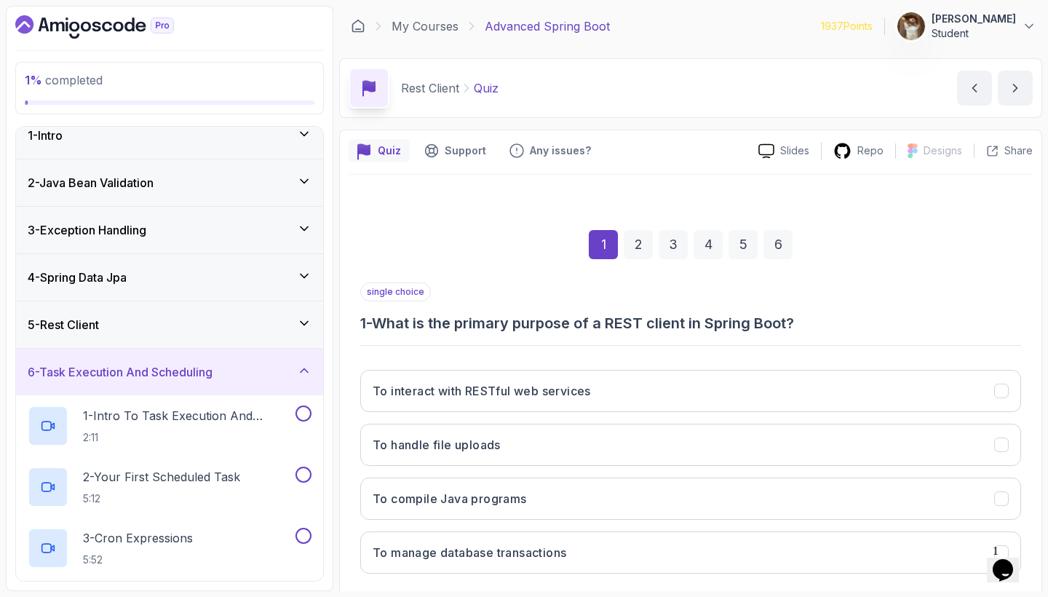
click at [279, 314] on div "5 - Rest Client" at bounding box center [169, 324] width 307 height 47
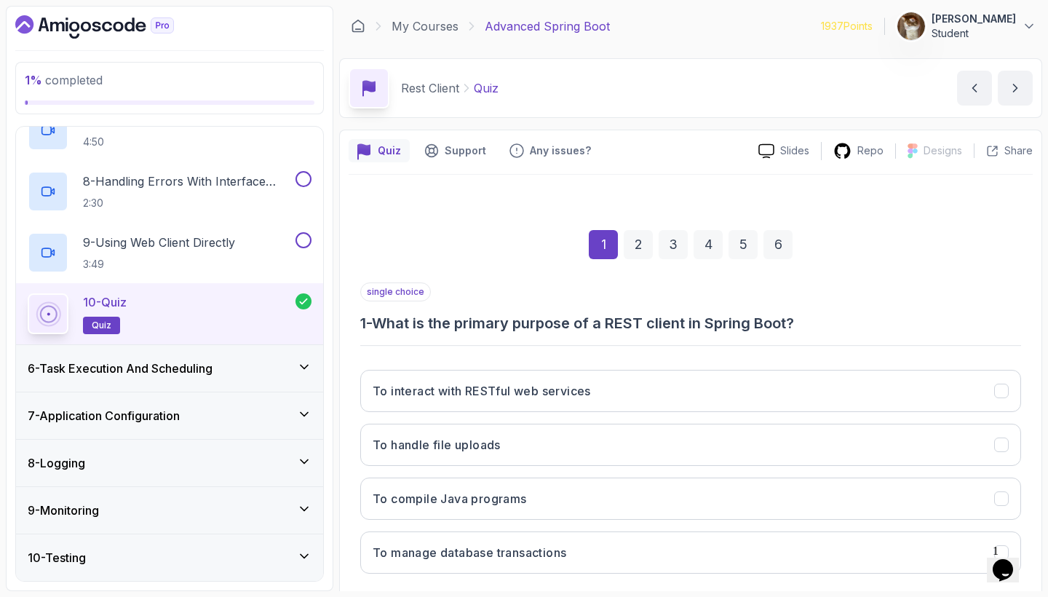
click at [286, 356] on div "6 - Task Execution And Scheduling" at bounding box center [169, 368] width 307 height 47
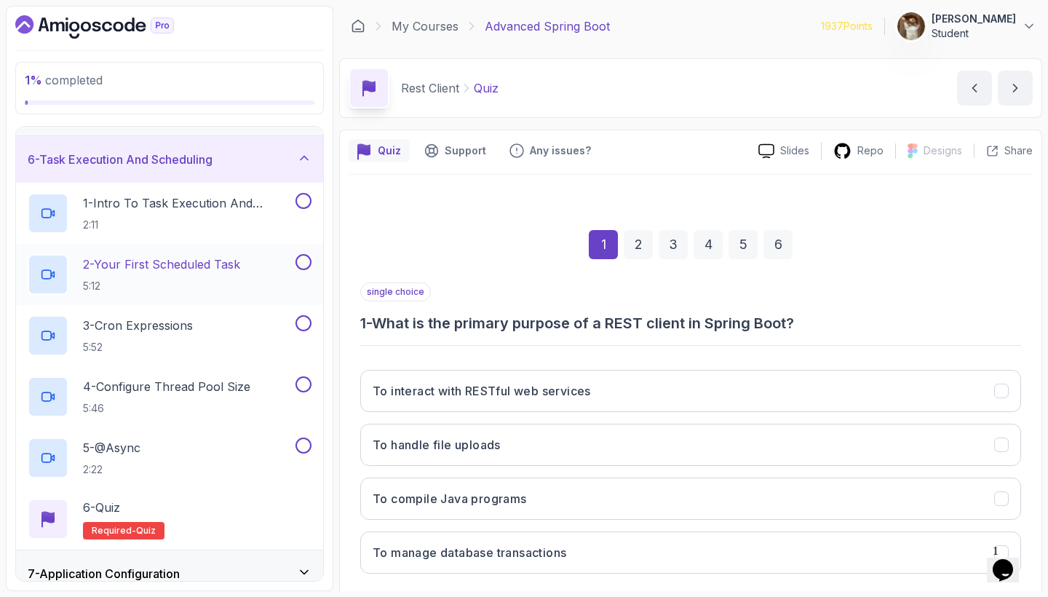
scroll to position [222, 0]
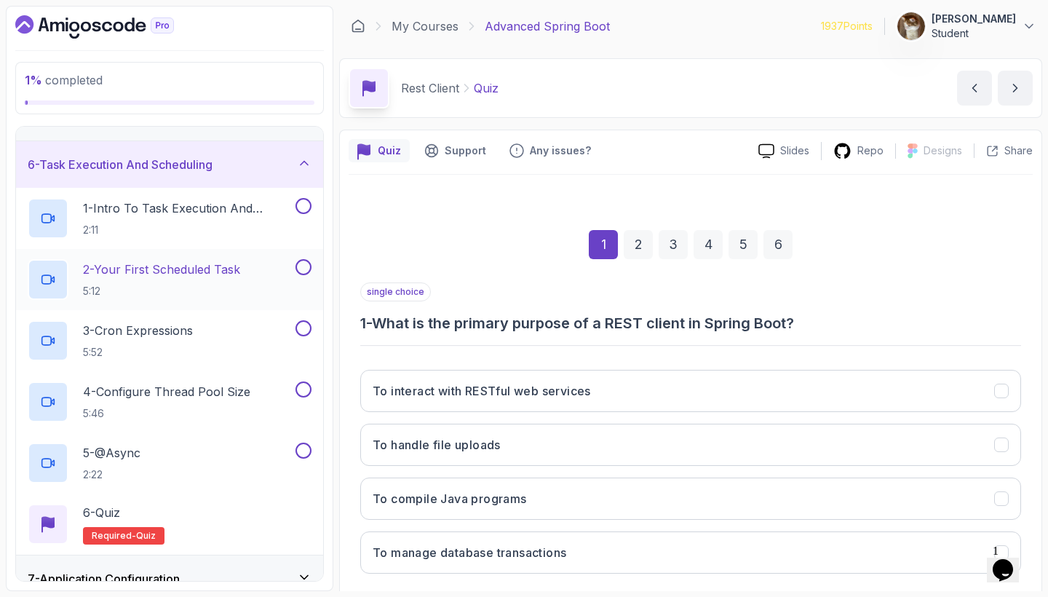
click at [227, 281] on h2 "2 - Your First Scheduled Task 5:12" at bounding box center [161, 280] width 157 height 38
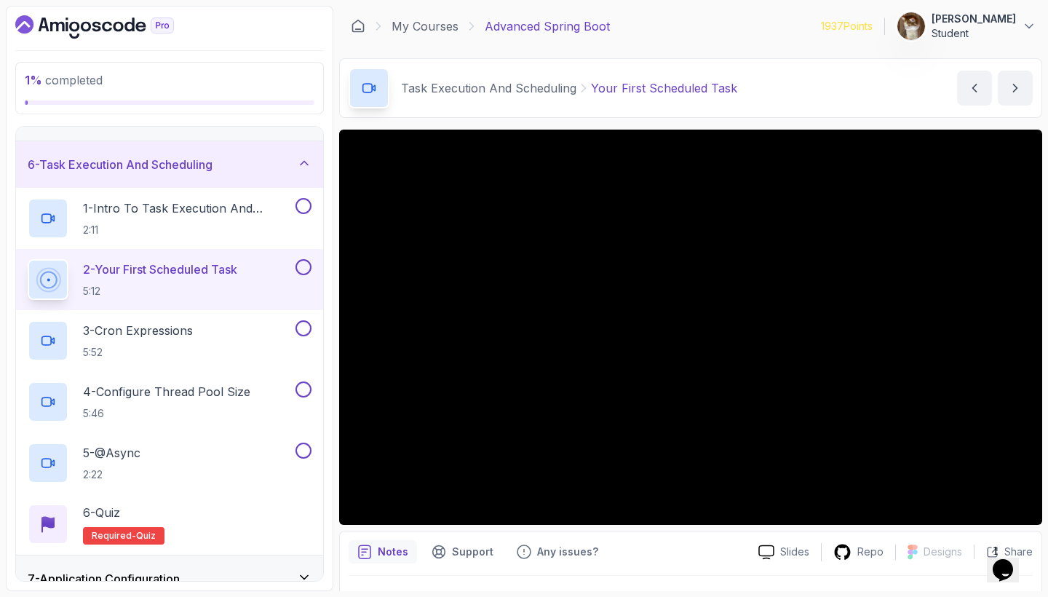
click at [751, 47] on main "My Courses Advanced Spring Boot 1937 Points Omar Mind Student 16 - Task Executi…" at bounding box center [690, 298] width 703 height 585
